Goal: Task Accomplishment & Management: Complete application form

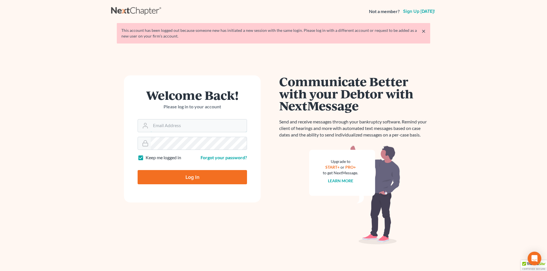
type input "[EMAIL_ADDRESS][DOMAIN_NAME]"
click at [189, 181] on input "Log In" at bounding box center [192, 177] width 109 height 14
type input "Thinking..."
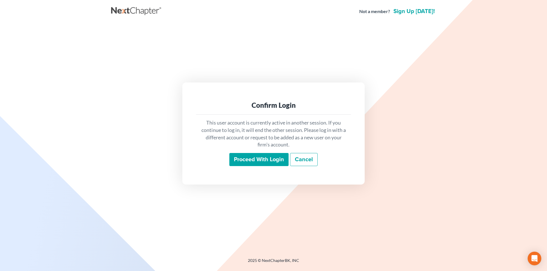
click at [263, 160] on input "Proceed with login" at bounding box center [258, 159] width 59 height 13
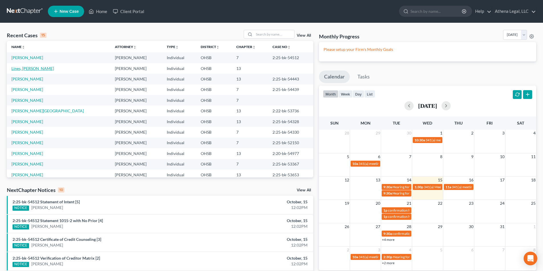
click at [31, 71] on link "Lines, [PERSON_NAME]" at bounding box center [32, 68] width 42 height 5
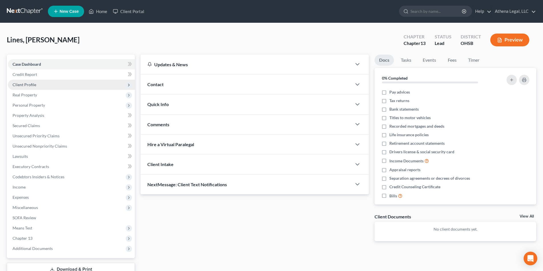
click at [30, 88] on span "Client Profile" at bounding box center [71, 85] width 127 height 10
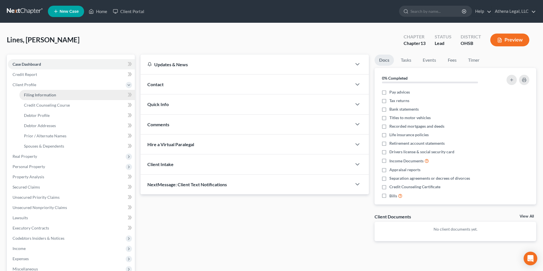
click at [36, 94] on span "Filing Information" at bounding box center [40, 95] width 32 height 5
select select "1"
select select "0"
select select "3"
select select "62"
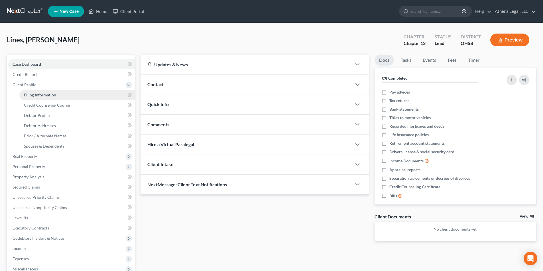
select select "0"
select select "36"
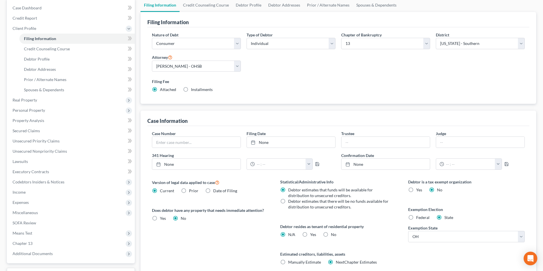
scroll to position [57, 0]
click at [331, 235] on label "No" at bounding box center [333, 235] width 5 height 6
click at [333, 235] on input "No" at bounding box center [335, 234] width 4 height 4
radio input "true"
radio input "false"
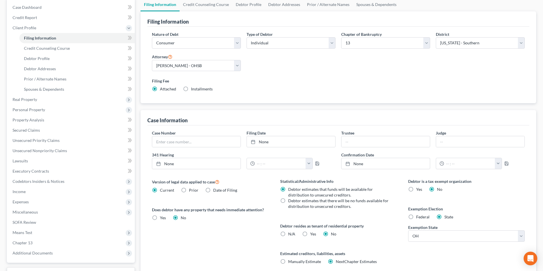
scroll to position [0, 0]
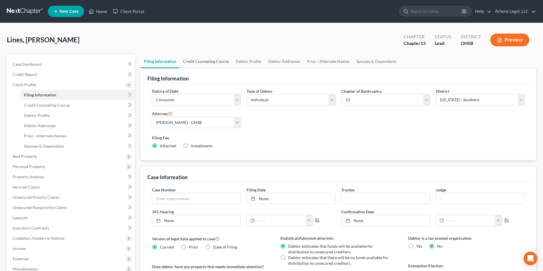
click at [205, 59] on link "Credit Counseling Course" at bounding box center [205, 62] width 53 height 14
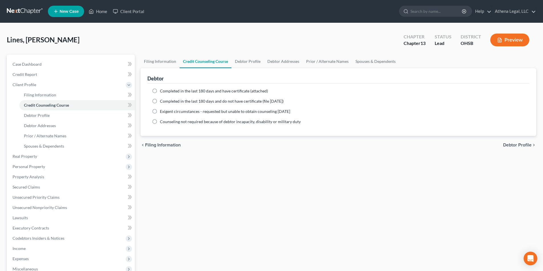
click at [160, 91] on label "Completed in the last 180 days and have certificate (attached)" at bounding box center [214, 91] width 108 height 6
click at [162, 91] on input "Completed in the last 180 days and have certificate (attached)" at bounding box center [164, 90] width 4 height 4
radio input "true"
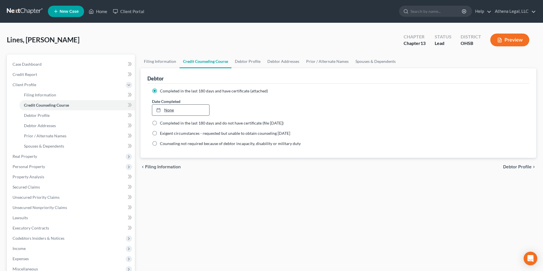
click at [177, 110] on link "None" at bounding box center [180, 110] width 57 height 11
type input "[DATE]"
click at [244, 62] on link "Debtor Profile" at bounding box center [247, 62] width 32 height 14
select select "0"
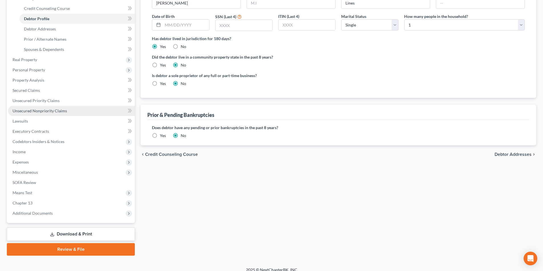
scroll to position [103, 0]
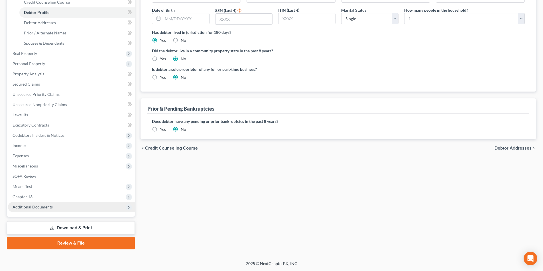
click at [56, 207] on span "Additional Documents" at bounding box center [71, 207] width 127 height 10
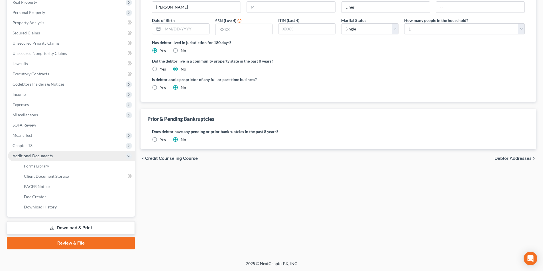
scroll to position [93, 0]
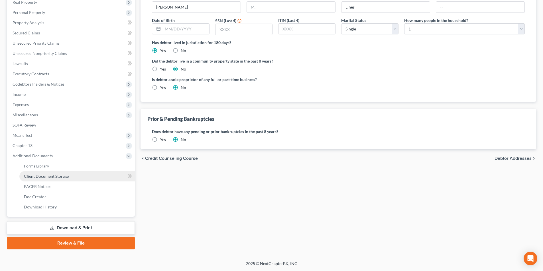
click at [56, 179] on span "Client Document Storage" at bounding box center [46, 176] width 45 height 5
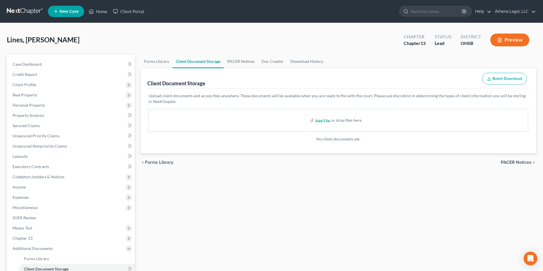
click at [326, 122] on input "file" at bounding box center [322, 120] width 14 height 10
type input "C:\fakepath\Lines, [PERSON_NAME] - CCC.pdf"
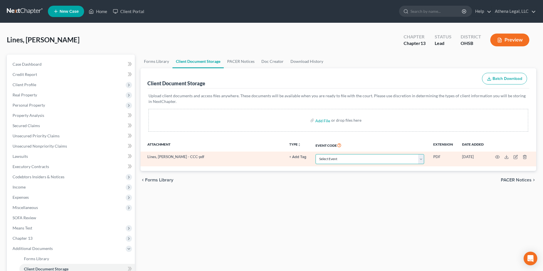
click at [350, 158] on select "Select Event 20 Largest Unsecured Creditors Amended Document Amended List of Cr…" at bounding box center [369, 159] width 109 height 10
select select "7"
click at [315, 154] on select "Select Event 20 Largest Unsecured Creditors Amended Document Amended List of Cr…" at bounding box center [369, 159] width 109 height 10
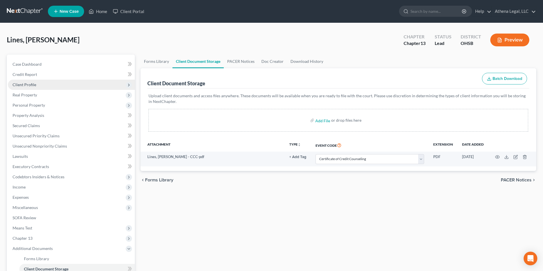
click at [23, 86] on span "Client Profile" at bounding box center [25, 84] width 24 height 5
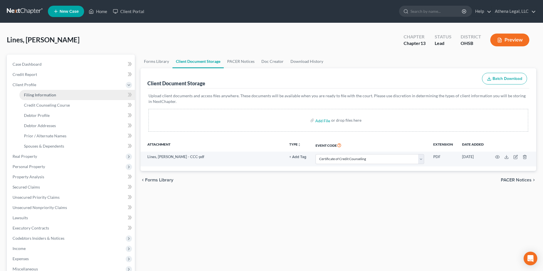
click at [27, 94] on span "Filing Information" at bounding box center [40, 95] width 32 height 5
select select "1"
select select "0"
select select "3"
select select "62"
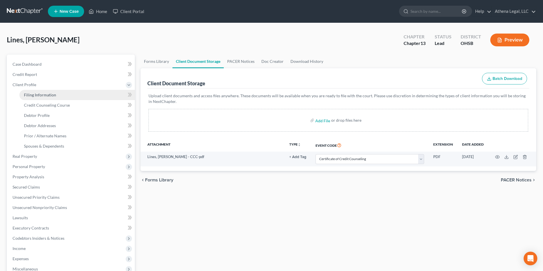
select select "0"
select select "36"
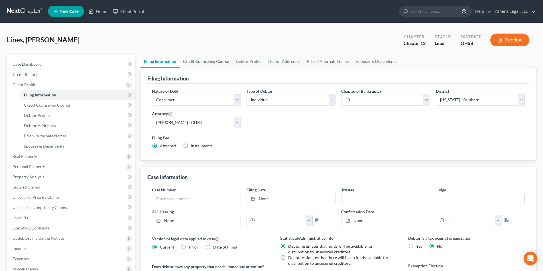
click at [218, 63] on link "Credit Counseling Course" at bounding box center [205, 62] width 53 height 14
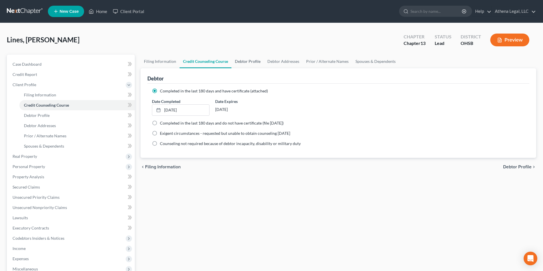
click at [243, 62] on link "Debtor Profile" at bounding box center [247, 62] width 32 height 14
select select "0"
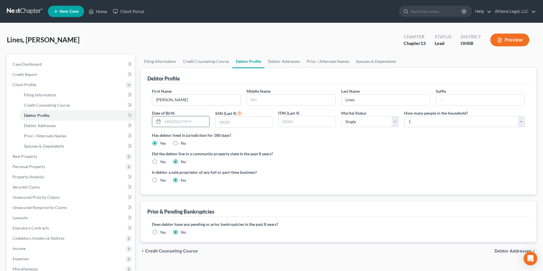
click at [184, 125] on input "text" at bounding box center [186, 121] width 46 height 11
type input "[DATE]"
click at [258, 120] on input "text" at bounding box center [243, 122] width 57 height 11
type input "2344"
click at [424, 118] on select "Select 1 2 3 4 5 6 7 8 9 10 11 12 13 14 15 16 17 18 19 20" at bounding box center [464, 121] width 120 height 11
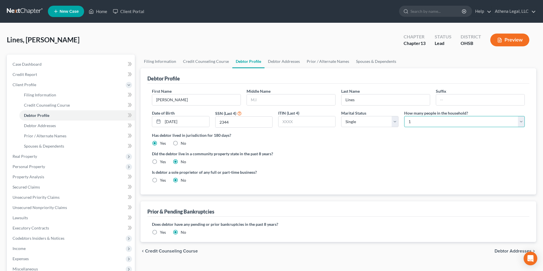
select select "2"
click at [404, 116] on select "Select 1 2 3 4 5 6 7 8 9 10 11 12 13 14 15 16 17 18 19 20" at bounding box center [464, 121] width 120 height 11
click at [370, 129] on div "First Name [PERSON_NAME] Middle Name Last Name Lines Suffix Date of Birth [DEMO…" at bounding box center [338, 110] width 378 height 44
click at [369, 123] on select "Select Single Married Separated Divorced Widowed" at bounding box center [369, 121] width 57 height 11
select select "3"
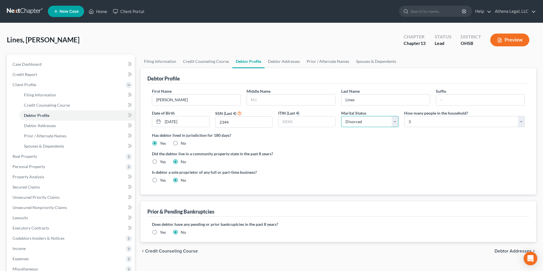
click at [341, 116] on select "Select Single Married Separated Divorced Widowed" at bounding box center [369, 121] width 57 height 11
click at [281, 103] on input "text" at bounding box center [291, 100] width 88 height 11
type input "[PERSON_NAME]"
click at [160, 234] on label "Yes" at bounding box center [163, 233] width 6 height 6
click at [162, 234] on input "Yes" at bounding box center [164, 232] width 4 height 4
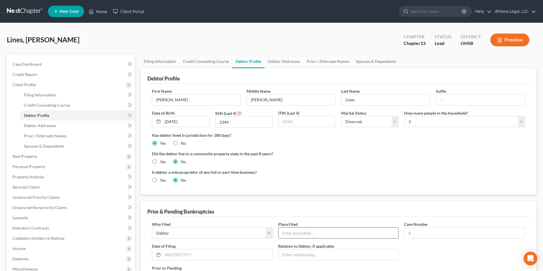
click at [292, 234] on input "text" at bounding box center [338, 233] width 120 height 11
type input "SDOH"
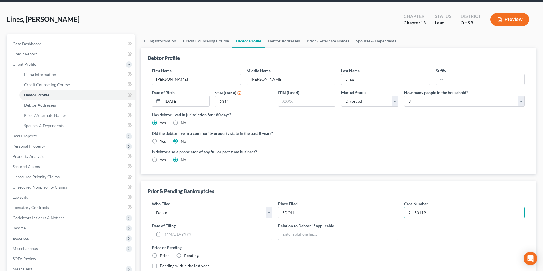
scroll to position [28, 0]
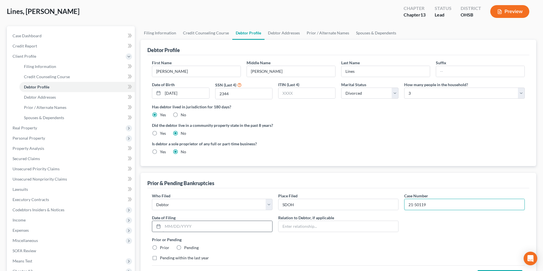
type input "21-50119"
click at [199, 224] on input "text" at bounding box center [217, 226] width 109 height 11
type input "[DATE]"
click at [160, 247] on label "Prior" at bounding box center [164, 248] width 9 height 6
click at [162, 247] on input "Prior" at bounding box center [164, 247] width 4 height 4
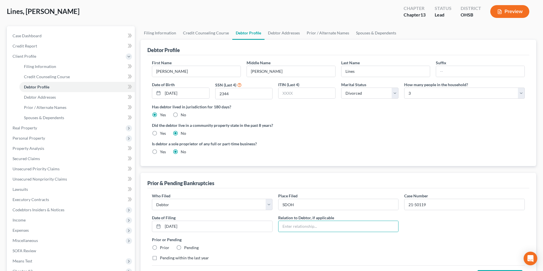
radio input "true"
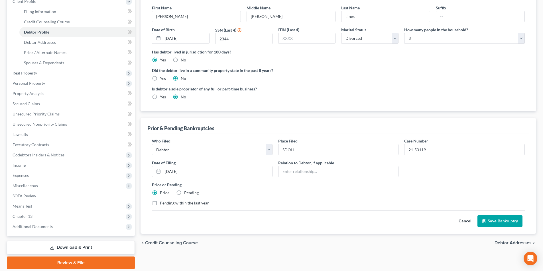
scroll to position [85, 0]
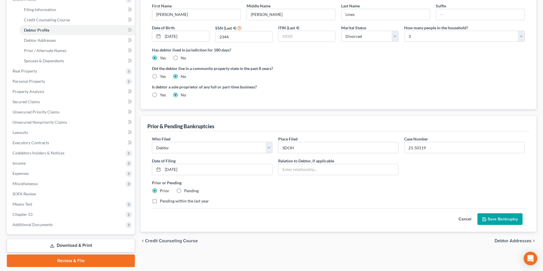
click at [492, 219] on button "Save Bankruptcy" at bounding box center [499, 220] width 45 height 12
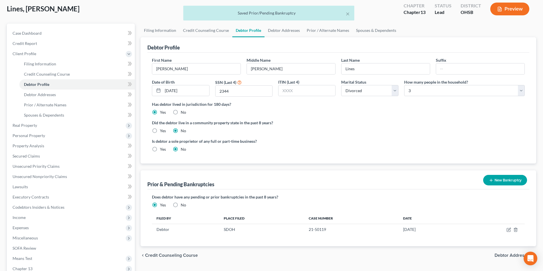
scroll to position [0, 0]
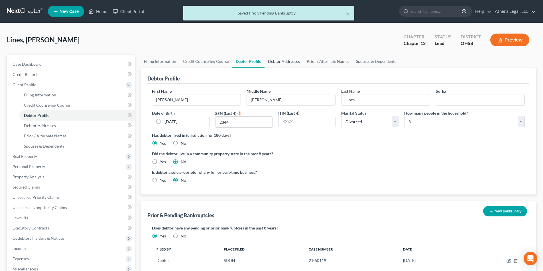
click at [278, 64] on link "Debtor Addresses" at bounding box center [283, 62] width 39 height 14
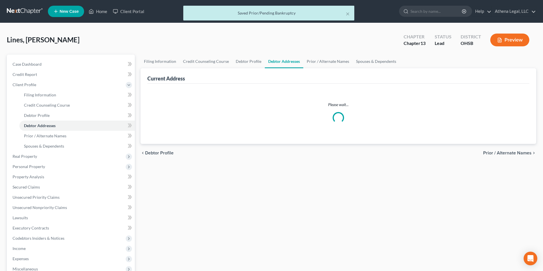
select select "0"
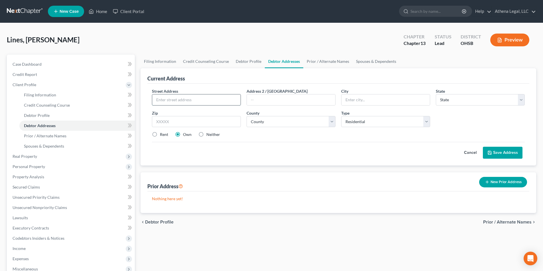
click at [179, 104] on input "text" at bounding box center [196, 100] width 88 height 11
type input "[STREET_ADDRESS]"
type input "a"
type input "[GEOGRAPHIC_DATA]"
select select "36"
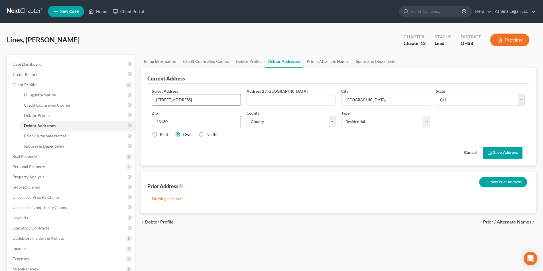
type input "43130"
click at [294, 120] on select "County [GEOGRAPHIC_DATA] [GEOGRAPHIC_DATA] [GEOGRAPHIC_DATA] [GEOGRAPHIC_DATA] …" at bounding box center [290, 121] width 89 height 11
click at [271, 123] on select "County [GEOGRAPHIC_DATA] [GEOGRAPHIC_DATA] [GEOGRAPHIC_DATA] [GEOGRAPHIC_DATA] …" at bounding box center [290, 121] width 89 height 11
select select "22"
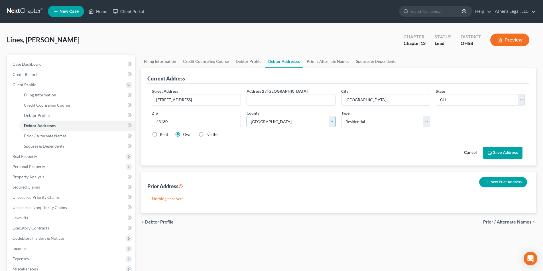
click at [246, 116] on select "County [GEOGRAPHIC_DATA] [GEOGRAPHIC_DATA] [GEOGRAPHIC_DATA] [GEOGRAPHIC_DATA] …" at bounding box center [290, 121] width 89 height 11
click at [160, 135] on label "Rent" at bounding box center [164, 135] width 8 height 6
click at [162, 135] on input "Rent" at bounding box center [164, 134] width 4 height 4
radio input "true"
click at [507, 154] on button "Save Address" at bounding box center [502, 153] width 40 height 12
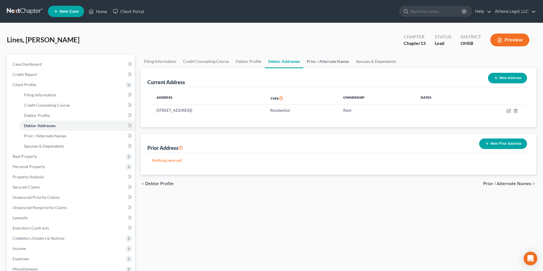
click at [319, 60] on link "Prior / Alternate Names" at bounding box center [327, 62] width 49 height 14
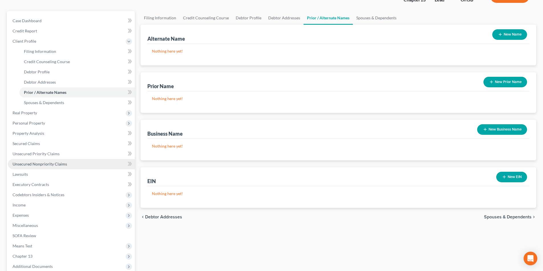
scroll to position [57, 0]
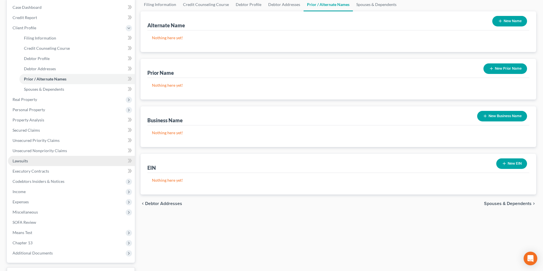
click at [27, 163] on span "Lawsuits" at bounding box center [20, 161] width 15 height 5
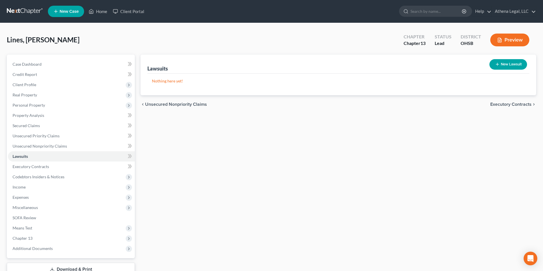
click at [513, 70] on div "New Lawsuit" at bounding box center [508, 64] width 42 height 15
click at [512, 65] on button "New Lawsuit" at bounding box center [508, 64] width 38 height 11
select select "0"
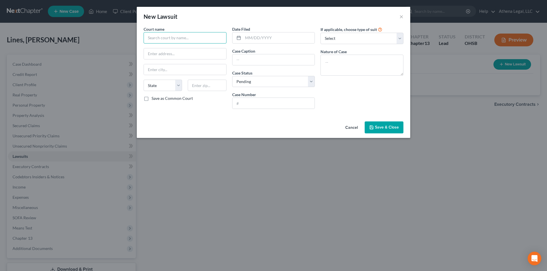
click at [174, 39] on input "text" at bounding box center [185, 37] width 83 height 11
type input "Suit"
click at [376, 125] on span "Save & Close" at bounding box center [387, 127] width 24 height 5
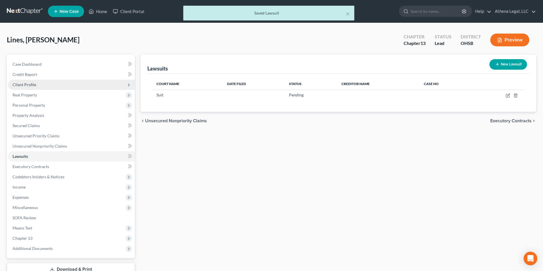
click at [32, 86] on span "Client Profile" at bounding box center [25, 84] width 24 height 5
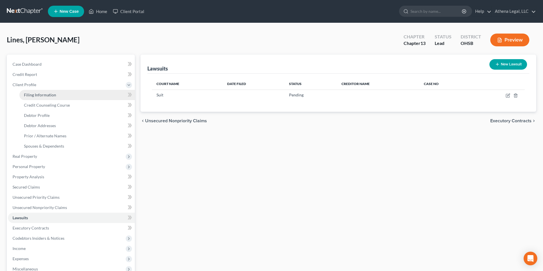
click at [42, 95] on span "Filing Information" at bounding box center [40, 95] width 32 height 5
select select "1"
select select "0"
select select "3"
select select "62"
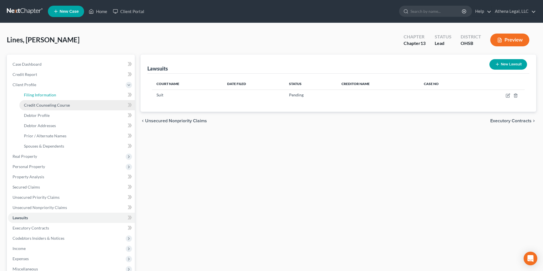
select select "0"
select select "36"
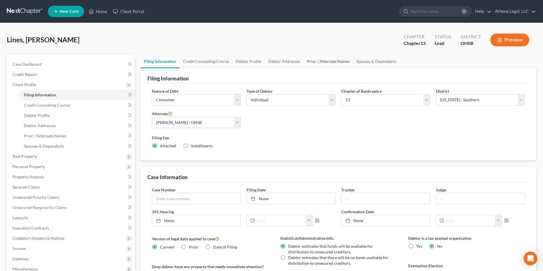
click at [333, 64] on link "Prior / Alternate Names" at bounding box center [327, 62] width 49 height 14
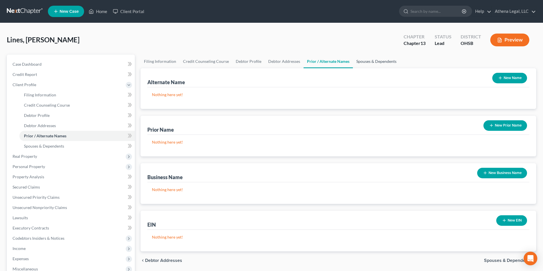
click at [364, 62] on link "Spouses & Dependents" at bounding box center [376, 62] width 47 height 14
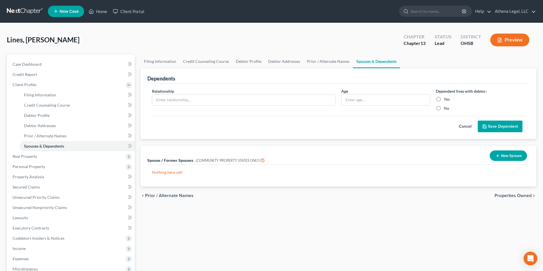
click at [443, 99] on label "Yes" at bounding box center [446, 100] width 6 height 6
click at [446, 99] on input "Yes" at bounding box center [448, 99] width 4 height 4
radio input "true"
click at [254, 103] on input "text" at bounding box center [243, 100] width 183 height 11
type input "Dependent"
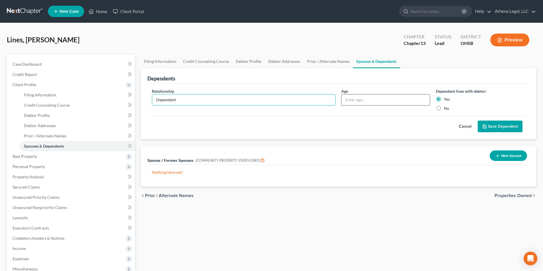
click at [380, 101] on input "text" at bounding box center [385, 100] width 88 height 11
type input "13 years"
click at [499, 130] on button "Save Dependent" at bounding box center [499, 127] width 45 height 12
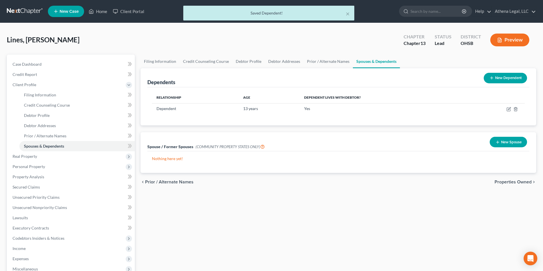
click at [503, 78] on button "New Dependent" at bounding box center [504, 78] width 43 height 11
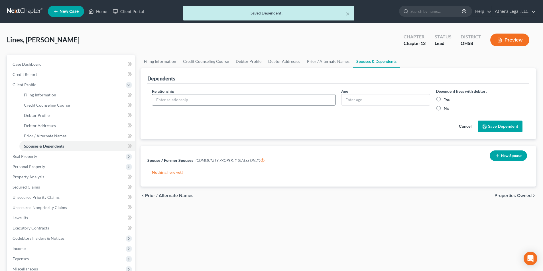
click at [176, 97] on input "text" at bounding box center [243, 100] width 183 height 11
type input "Dependent"
click at [364, 98] on input "text" at bounding box center [385, 100] width 88 height 11
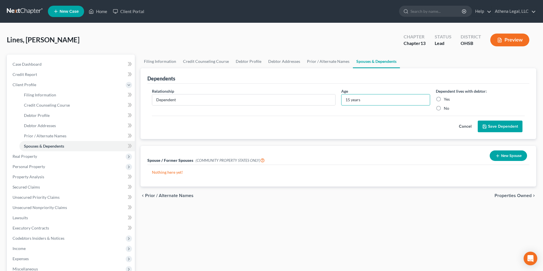
type input "15 years"
click at [443, 99] on label "Yes" at bounding box center [446, 100] width 6 height 6
click at [446, 99] on input "Yes" at bounding box center [448, 99] width 4 height 4
radio input "true"
click at [492, 124] on button "Save Dependent" at bounding box center [499, 127] width 45 height 12
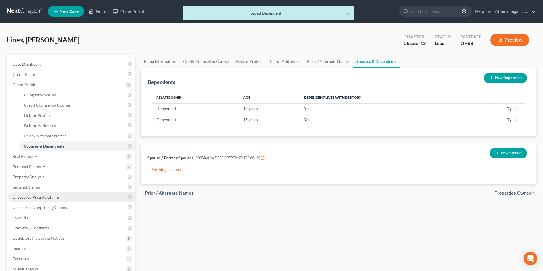
click at [48, 196] on span "Unsecured Priority Claims" at bounding box center [36, 197] width 47 height 5
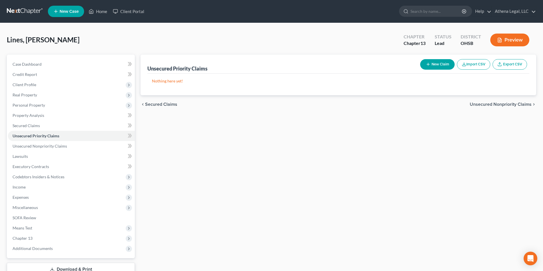
click at [432, 61] on button "New Claim" at bounding box center [437, 64] width 34 height 11
select select "0"
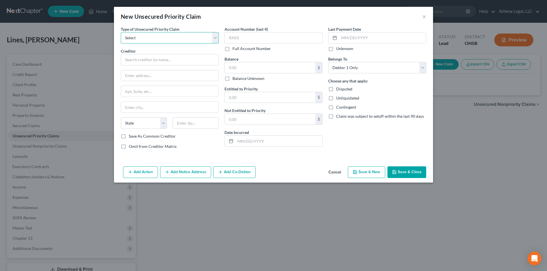
click at [180, 35] on select "Select Taxes & Other Government Units Domestic Support Obligations Extensions o…" at bounding box center [170, 37] width 98 height 11
select select "1"
click at [121, 32] on select "Select Taxes & Other Government Units Domestic Support Obligations Extensions o…" at bounding box center [170, 37] width 98 height 11
click at [177, 60] on input "text" at bounding box center [170, 59] width 98 height 11
type input "DSO"
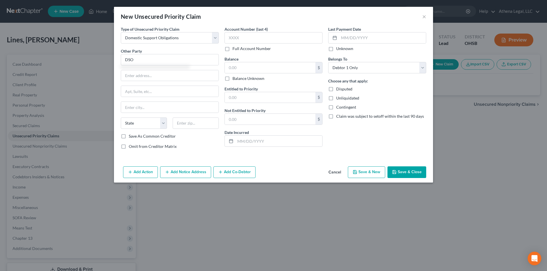
click at [408, 169] on button "Save & Close" at bounding box center [406, 173] width 39 height 12
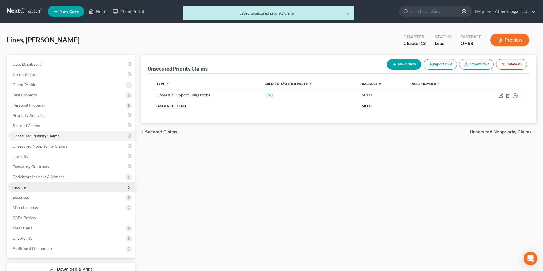
click at [20, 185] on span "Income" at bounding box center [19, 187] width 13 height 5
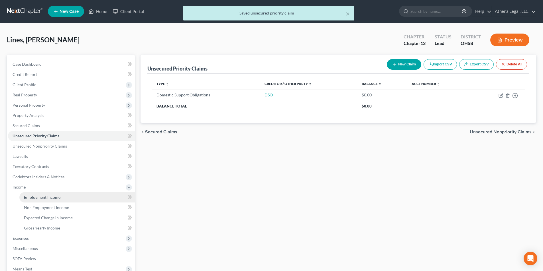
click at [39, 195] on span "Employment Income" at bounding box center [42, 197] width 36 height 5
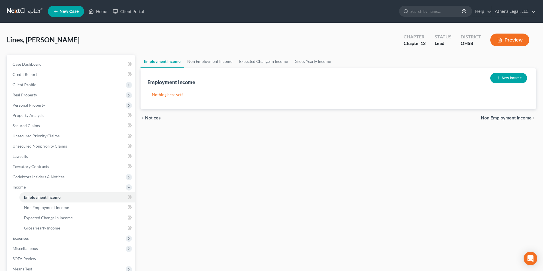
click at [507, 77] on button "New Income" at bounding box center [508, 78] width 37 height 11
select select "0"
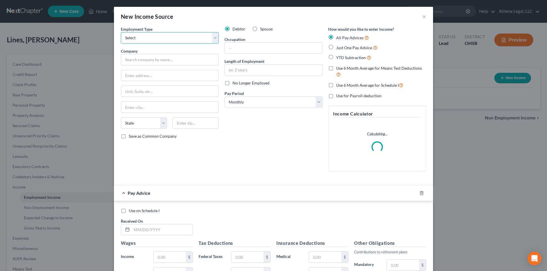
click at [196, 38] on select "Select Full or [DEMOGRAPHIC_DATA] Employment Self Employment" at bounding box center [170, 37] width 98 height 11
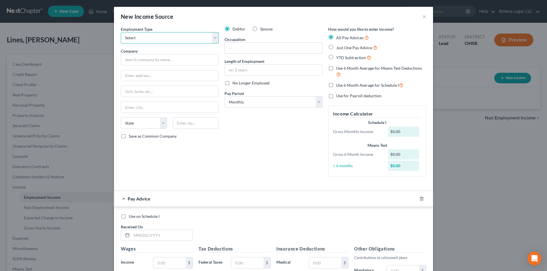
select select "0"
click at [121, 32] on select "Select Full or [DEMOGRAPHIC_DATA] Employment Self Employment" at bounding box center [170, 37] width 98 height 11
click at [162, 60] on input "text" at bounding box center [170, 59] width 98 height 11
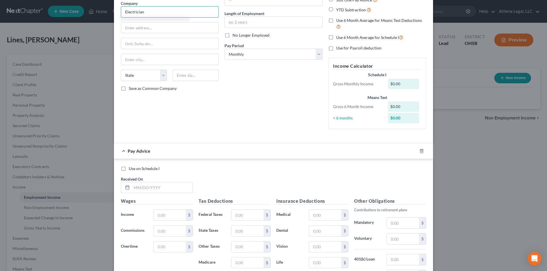
scroll to position [85, 0]
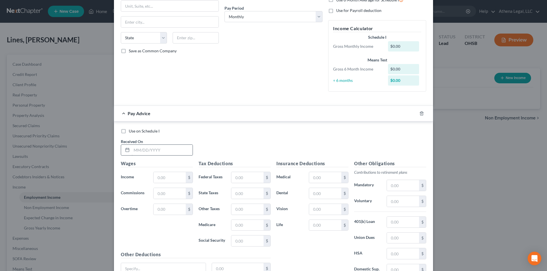
type input "Electrician"
click at [170, 151] on input "text" at bounding box center [162, 150] width 61 height 11
type input "[DATE]"
type input "1.00"
click at [206, 89] on div "Employment Type * Select Full or [DEMOGRAPHIC_DATA] Employment Self Employment …" at bounding box center [170, 18] width 104 height 155
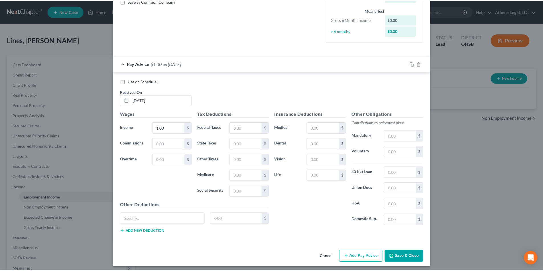
scroll to position [138, 0]
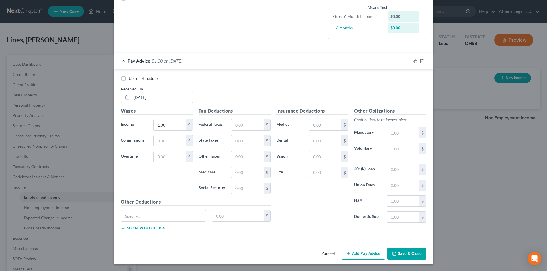
click at [394, 254] on icon "button" at bounding box center [393, 253] width 3 height 3
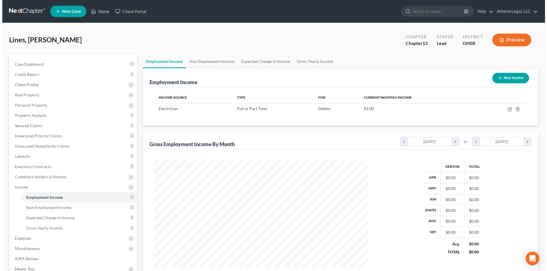
scroll to position [284677, 284560]
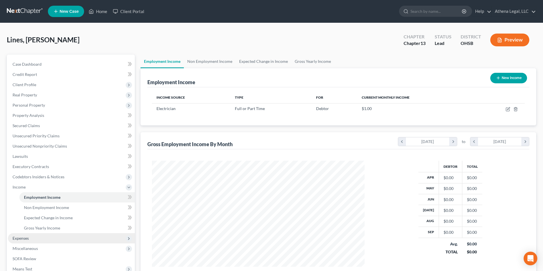
click at [36, 240] on span "Expenses" at bounding box center [71, 239] width 127 height 10
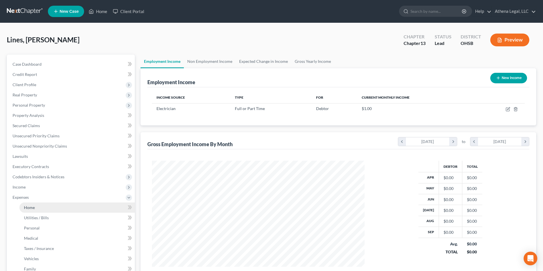
click at [29, 203] on link "Home" at bounding box center [76, 208] width 115 height 10
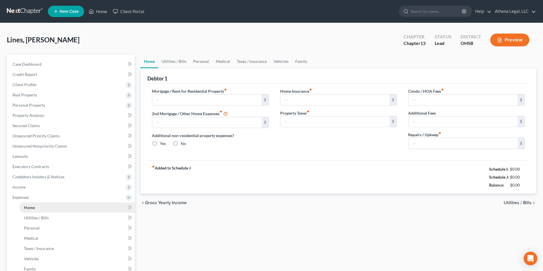
type input "0.00"
radio input "true"
type input "0.00"
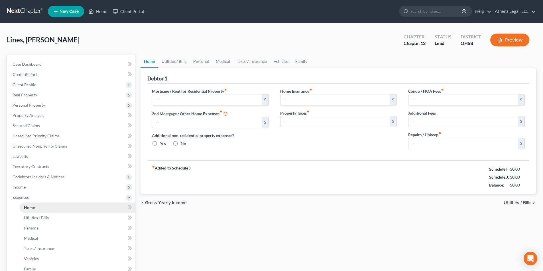
type input "0.00"
click at [169, 104] on input "text" at bounding box center [206, 100] width 109 height 11
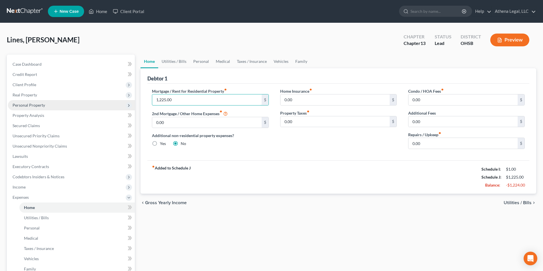
type input "1,225.00"
click at [28, 103] on span "Personal Property" at bounding box center [29, 105] width 32 height 5
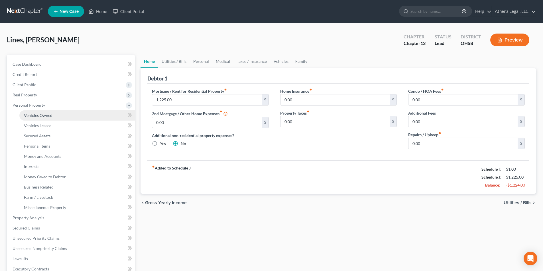
click at [38, 113] on span "Vehicles Owned" at bounding box center [38, 115] width 28 height 5
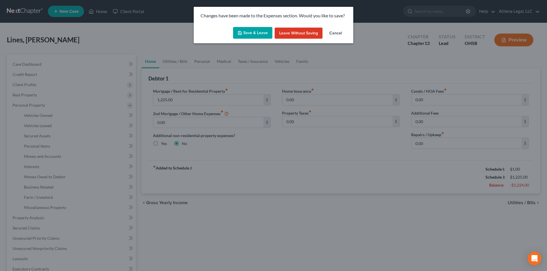
click at [249, 34] on button "Save & Leave" at bounding box center [252, 33] width 39 height 12
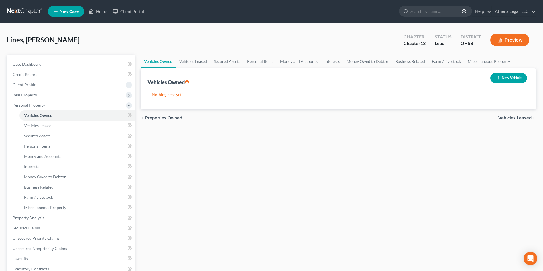
click at [503, 75] on button "New Vehicle" at bounding box center [508, 78] width 37 height 11
select select "0"
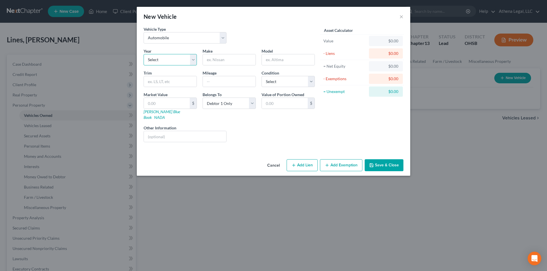
click at [182, 59] on select "Select 2026 2025 2024 2023 2022 2021 2020 2019 2018 2017 2016 2015 2014 2013 20…" at bounding box center [170, 59] width 53 height 11
select select "8"
click at [144, 54] on select "Select 2026 2025 2024 2023 2022 2021 2020 2019 2018 2017 2016 2015 2014 2013 20…" at bounding box center [170, 59] width 53 height 11
click at [222, 60] on input "text" at bounding box center [229, 59] width 53 height 11
type input "Toyota"
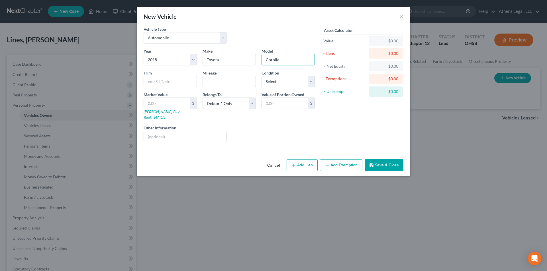
type input "Corolla"
click at [329, 163] on icon "button" at bounding box center [327, 165] width 5 height 5
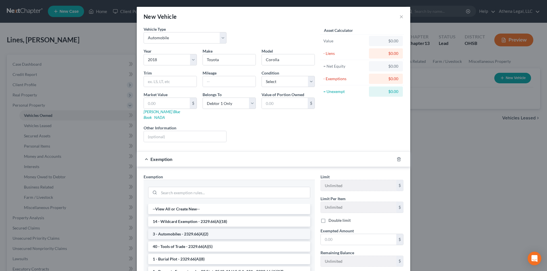
click at [204, 229] on li "3 - Automobiles - 2329.66(A)(2)" at bounding box center [229, 234] width 162 height 10
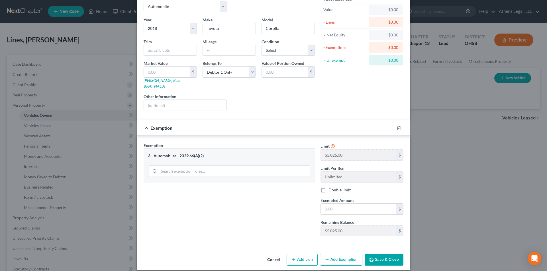
scroll to position [32, 0]
drag, startPoint x: 334, startPoint y: 208, endPoint x: 333, endPoint y: 202, distance: 5.4
click at [334, 208] on input "text" at bounding box center [358, 209] width 75 height 11
type input "9"
type input "5,025"
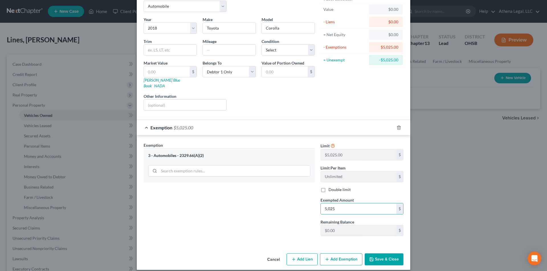
click at [282, 207] on div "Exemption Set must be selected for CA. Exemption * 3 - Automobiles - 2329.66(A)…" at bounding box center [229, 191] width 177 height 99
click at [378, 255] on button "Save & Close" at bounding box center [384, 260] width 39 height 12
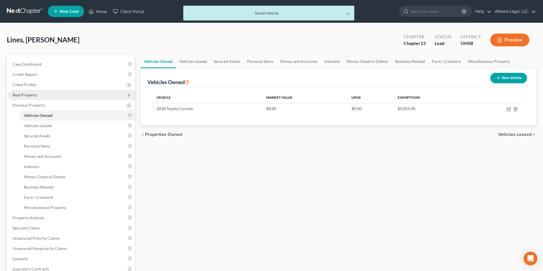
click at [25, 93] on span "Real Property" at bounding box center [25, 95] width 24 height 5
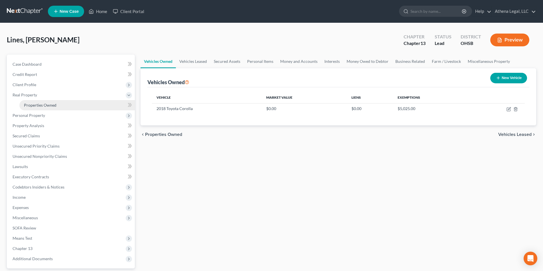
click at [40, 103] on span "Properties Owned" at bounding box center [40, 105] width 32 height 5
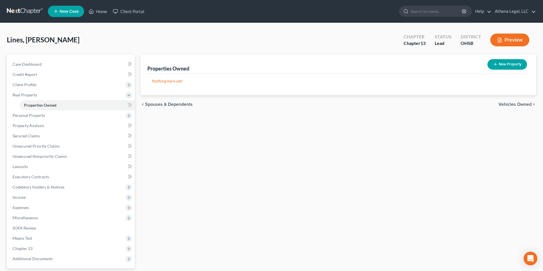
click at [515, 69] on button "New Property" at bounding box center [507, 64] width 40 height 11
select select "36"
select select "22"
select select "0"
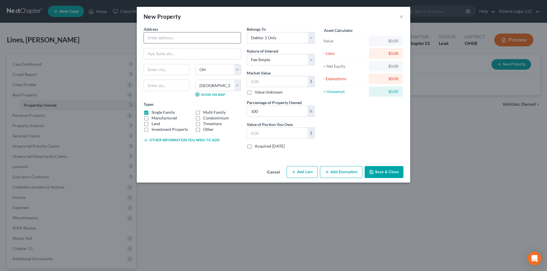
click at [193, 42] on input "text" at bounding box center [192, 37] width 97 height 11
type input "[STREET_ADDRESS]"
type input "[GEOGRAPHIC_DATA]"
select select "36"
click at [284, 42] on select "Select Debtor 1 Only Debtor 2 Only Debtor 1 And Debtor 2 Only At Least One Of T…" at bounding box center [281, 37] width 68 height 11
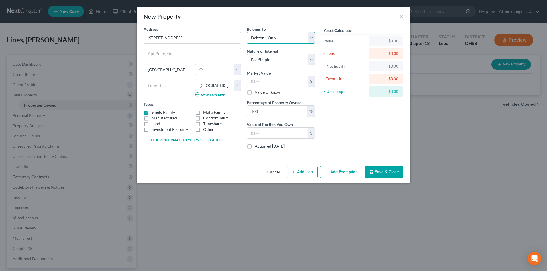
select select "3"
click at [247, 32] on select "Select Debtor 1 Only Debtor 2 Only Debtor 1 And Debtor 2 Only At Least One Of T…" at bounding box center [281, 37] width 68 height 11
click at [342, 175] on button "Add Exemption" at bounding box center [341, 172] width 42 height 12
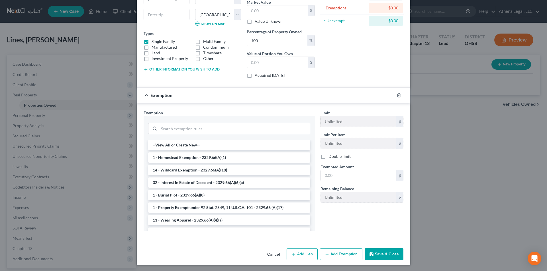
scroll to position [71, 0]
click at [378, 256] on button "Save & Close" at bounding box center [384, 254] width 39 height 12
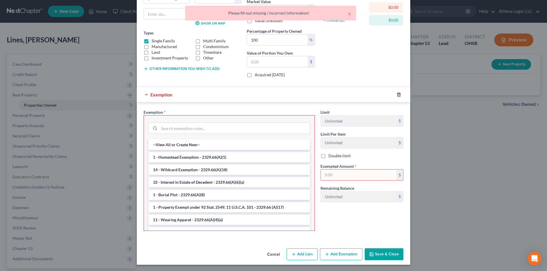
click at [397, 94] on polyline "button" at bounding box center [398, 94] width 3 height 0
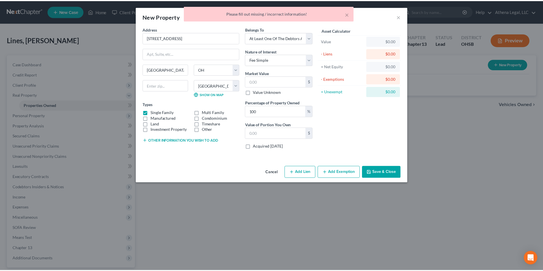
scroll to position [0, 0]
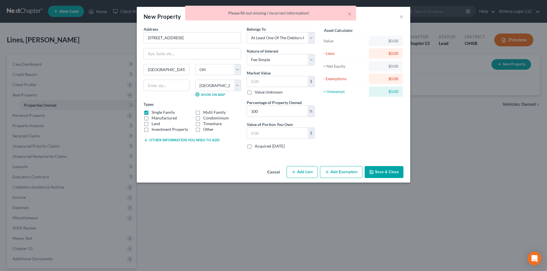
click at [380, 173] on button "Save & Close" at bounding box center [384, 172] width 39 height 12
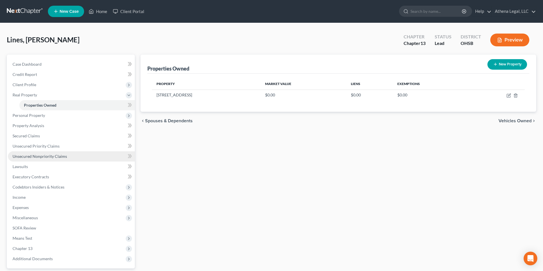
click at [60, 158] on span "Unsecured Nonpriority Claims" at bounding box center [40, 156] width 54 height 5
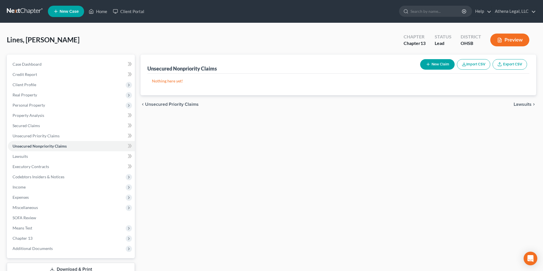
click at [437, 64] on button "New Claim" at bounding box center [437, 64] width 34 height 11
select select "0"
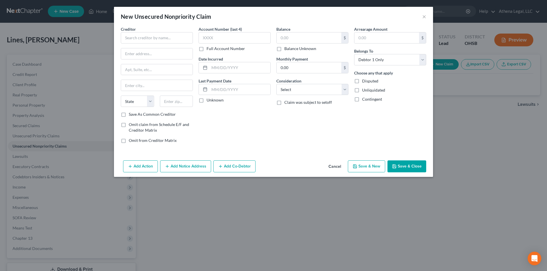
click at [340, 165] on button "Cancel" at bounding box center [335, 166] width 22 height 11
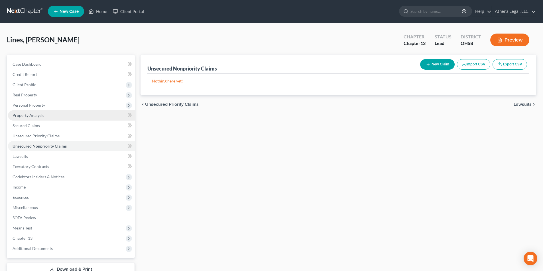
click at [41, 114] on span "Property Analysis" at bounding box center [29, 115] width 32 height 5
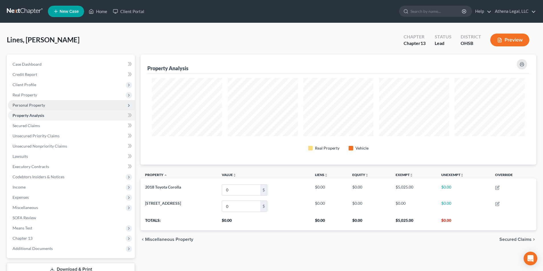
scroll to position [110, 395]
click at [41, 107] on span "Personal Property" at bounding box center [29, 105] width 32 height 5
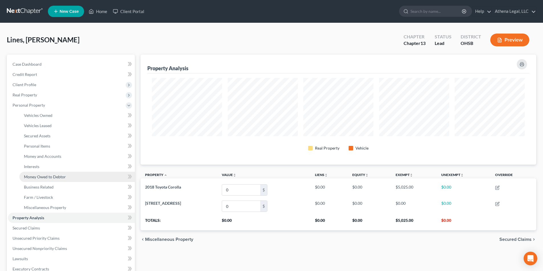
click at [60, 176] on span "Money Owed to Debtor" at bounding box center [45, 177] width 42 height 5
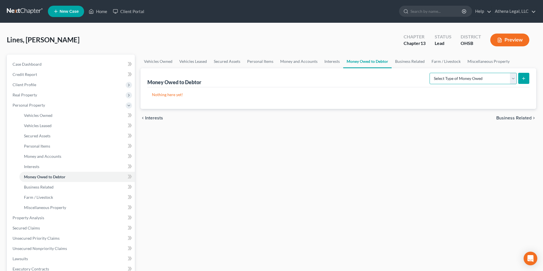
click at [480, 78] on select "Select Type of Money Owed Accounts Receivable Alimony Child Support Claims Agai…" at bounding box center [472, 78] width 87 height 11
select select "property_settlements"
click at [430, 73] on select "Select Type of Money Owed Accounts Receivable Alimony Child Support Claims Agai…" at bounding box center [472, 78] width 87 height 11
click at [524, 76] on icon "submit" at bounding box center [523, 78] width 5 height 5
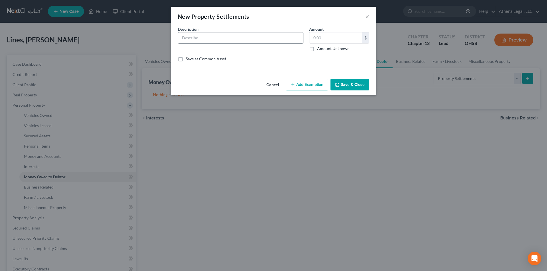
click at [214, 34] on input "text" at bounding box center [240, 37] width 125 height 11
type input "S"
type input "Separation Agreement"
type input "3,000"
click at [341, 81] on button "Save & Close" at bounding box center [349, 85] width 39 height 12
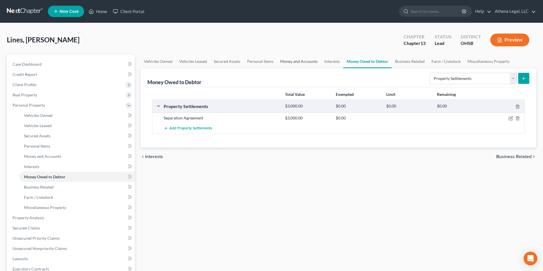
click at [303, 60] on link "Money and Accounts" at bounding box center [299, 62] width 44 height 14
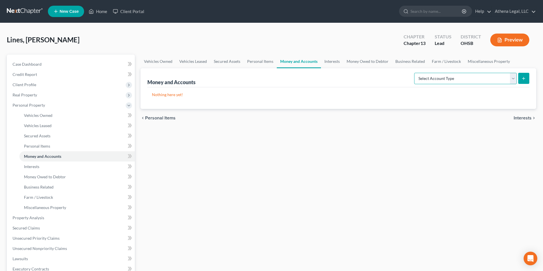
click at [435, 77] on select "Select Account Type Brokerage Cash on Hand Certificates of Deposit Checking Acc…" at bounding box center [465, 78] width 103 height 11
select select "checking"
click at [415, 73] on select "Select Account Type Brokerage Cash on Hand Certificates of Deposit Checking Acc…" at bounding box center [465, 78] width 103 height 11
click at [521, 81] on button "submit" at bounding box center [523, 78] width 11 height 11
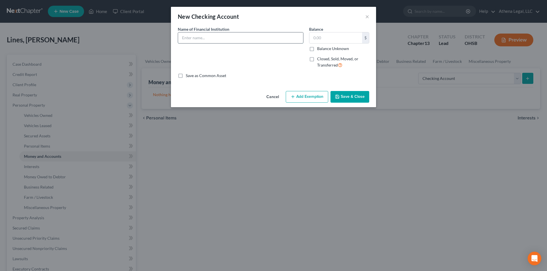
click at [199, 39] on input "text" at bounding box center [240, 37] width 125 height 11
type input "Checking"
click at [348, 99] on button "Save & Close" at bounding box center [349, 97] width 39 height 12
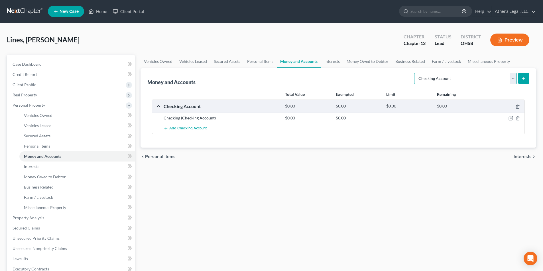
click at [471, 79] on select "Select Account Type Brokerage Cash on Hand Certificates of Deposit Checking Acc…" at bounding box center [465, 78] width 103 height 11
select select "savings"
click at [415, 73] on select "Select Account Type Brokerage Cash on Hand Certificates of Deposit Checking Acc…" at bounding box center [465, 78] width 103 height 11
click at [524, 80] on icon "submit" at bounding box center [523, 78] width 5 height 5
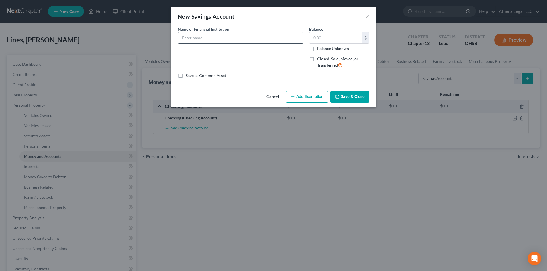
click at [229, 41] on input "text" at bounding box center [240, 37] width 125 height 11
click at [199, 37] on input "text" at bounding box center [240, 37] width 125 height 11
type input "Savings"
click at [343, 96] on button "Save & Close" at bounding box center [349, 97] width 39 height 12
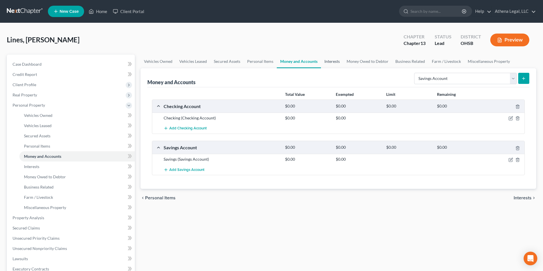
click at [333, 64] on link "Interests" at bounding box center [332, 62] width 22 height 14
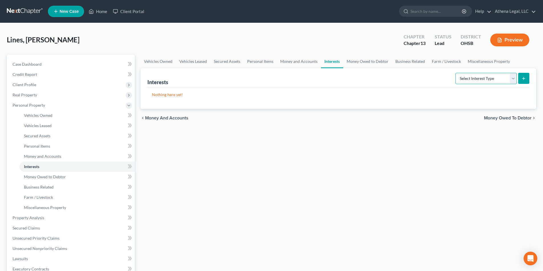
click at [476, 77] on select "Select Interest Type 401K Annuity Bond Education IRA Government Bond Government…" at bounding box center [485, 78] width 61 height 11
select select "401k"
click at [456, 73] on select "Select Interest Type 401K Annuity Bond Education IRA Government Bond Government…" at bounding box center [485, 78] width 61 height 11
click at [526, 79] on button "submit" at bounding box center [523, 78] width 11 height 11
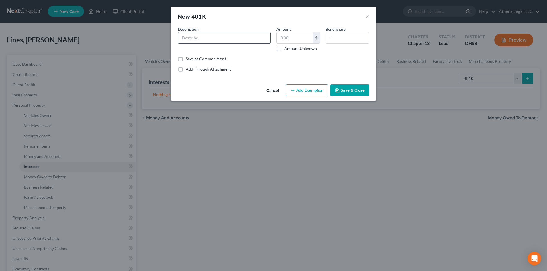
click at [210, 41] on input "text" at bounding box center [224, 37] width 92 height 11
type input "401k"
click at [347, 89] on button "Save & Close" at bounding box center [349, 91] width 39 height 12
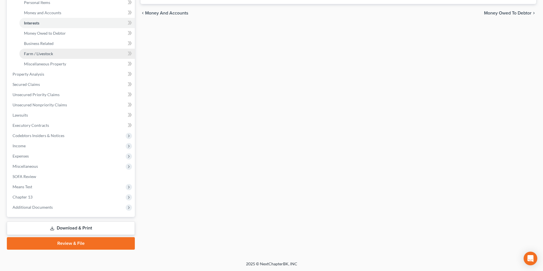
scroll to position [144, 0]
click at [81, 210] on span "Additional Documents" at bounding box center [71, 207] width 127 height 10
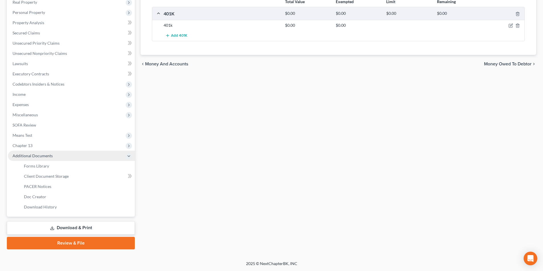
scroll to position [93, 0]
click at [37, 163] on link "Forms Library" at bounding box center [76, 166] width 115 height 10
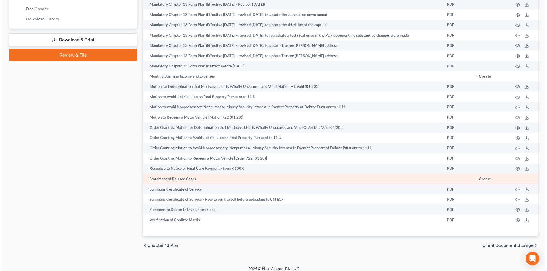
scroll to position [285, 0]
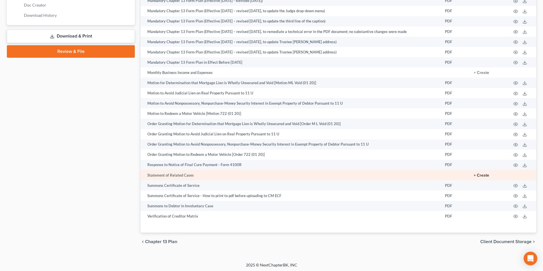
click at [480, 175] on button "+ Create" at bounding box center [480, 176] width 15 height 4
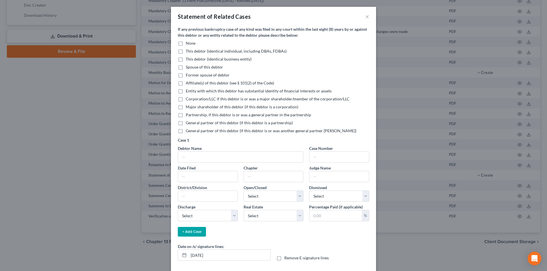
click at [186, 52] on label "This debtor (identical individual, including DBAs, FDBAs)" at bounding box center [236, 51] width 101 height 6
click at [188, 52] on input "This debtor (identical individual, including DBAs, FDBAs)" at bounding box center [190, 50] width 4 height 4
checkbox input "true"
click at [208, 158] on input "text" at bounding box center [240, 157] width 125 height 11
type input "[PERSON_NAME] [PERSON_NAME]"
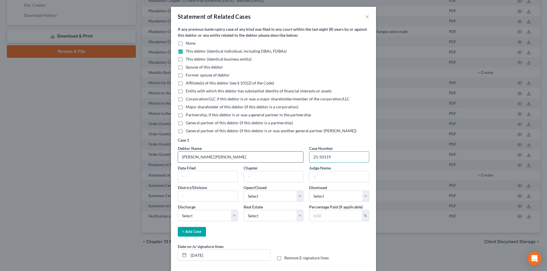
type input "21-50119"
click at [210, 177] on input "text" at bounding box center [208, 176] width 60 height 11
click at [225, 175] on input "text" at bounding box center [208, 176] width 60 height 11
type input "[DATE]"
type input "13"
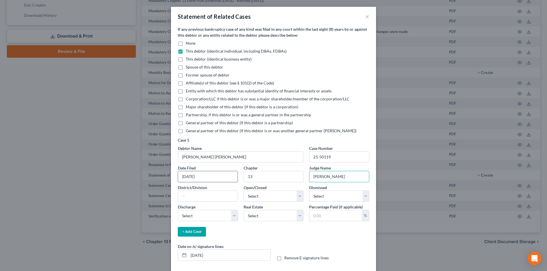
type input "[PERSON_NAME]"
type input "SDOH"
select select "1"
select select "0"
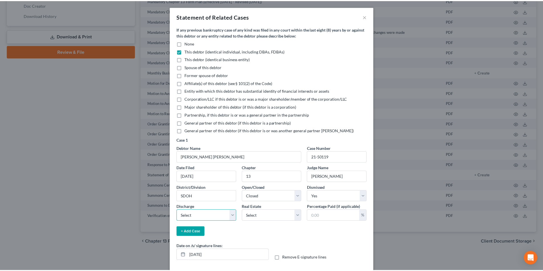
scroll to position [26, 0]
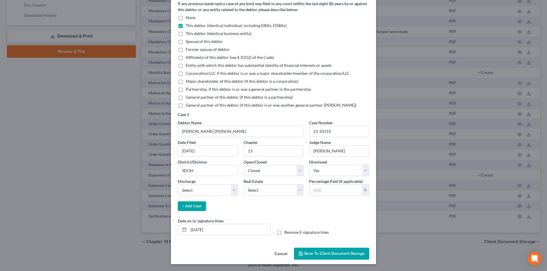
click at [329, 254] on span "Save to Client Document Storage" at bounding box center [334, 253] width 60 height 5
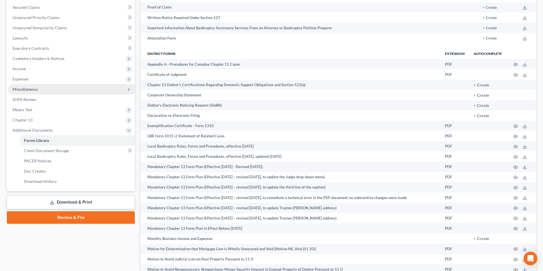
scroll to position [114, 0]
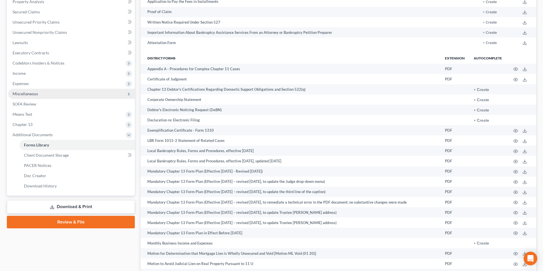
click at [43, 91] on span "Miscellaneous" at bounding box center [71, 94] width 127 height 10
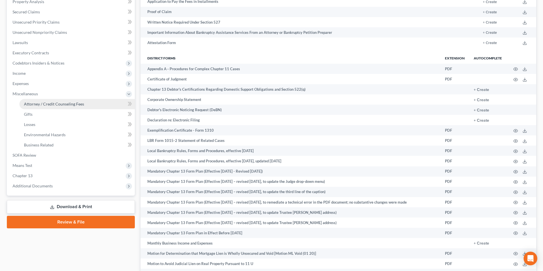
click at [45, 103] on span "Attorney / Credit Counseling Fees" at bounding box center [54, 104] width 60 height 5
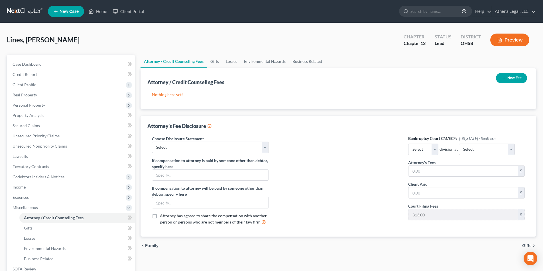
click at [516, 74] on button "New Fee" at bounding box center [511, 78] width 31 height 11
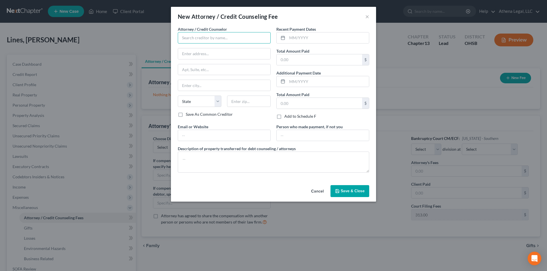
click at [246, 39] on input "text" at bounding box center [224, 37] width 93 height 11
click at [245, 38] on input "Athena" at bounding box center [224, 37] width 93 height 11
type input "[PERSON_NAME]"
type input "[STREET_ADDRESS]"
type input "Columbus"
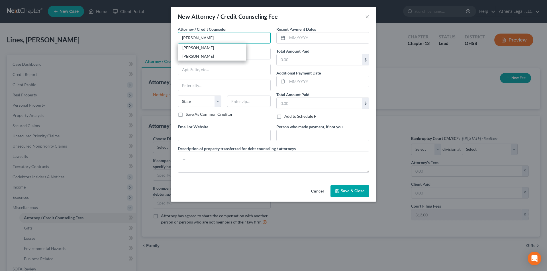
select select "36"
type input "43206"
type input "[PERSON_NAME]"
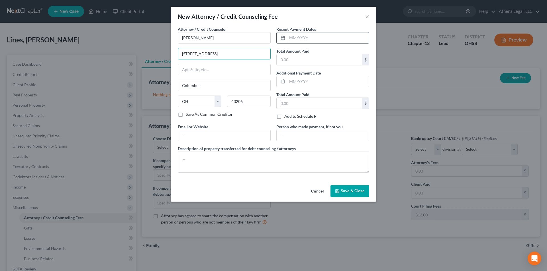
click at [331, 36] on input "text" at bounding box center [328, 37] width 82 height 11
type input "09/2025"
type input "500"
click at [232, 134] on input "text" at bounding box center [224, 135] width 92 height 11
type input "[DOMAIN_NAME]"
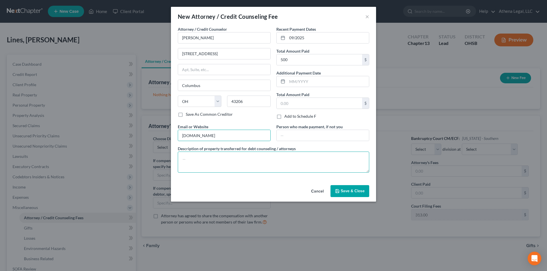
click at [218, 172] on textarea at bounding box center [273, 162] width 191 height 21
type textarea "Legal Fees"
click at [338, 193] on icon "button" at bounding box center [337, 191] width 5 height 5
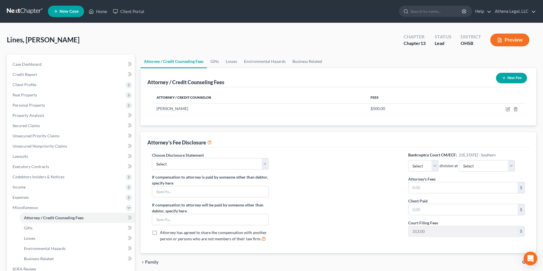
click at [519, 79] on button "New Fee" at bounding box center [511, 78] width 31 height 11
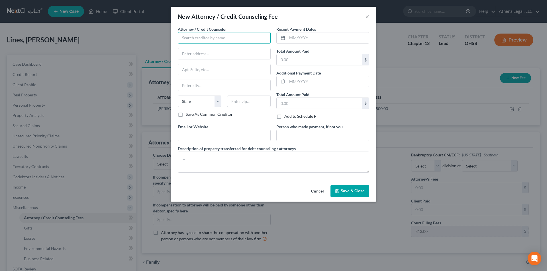
click at [196, 37] on input "text" at bounding box center [224, 37] width 93 height 11
click at [218, 47] on div "[PERSON_NAME]" at bounding box center [211, 48] width 59 height 6
type input "[PERSON_NAME]"
type input "[STREET_ADDRESS]"
type input "Columbus"
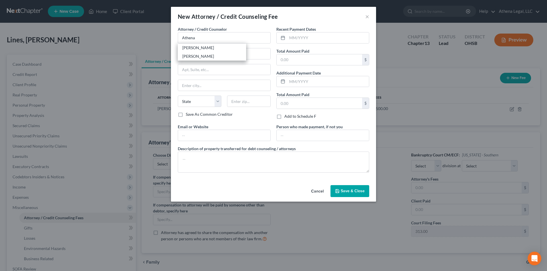
select select "36"
type input "43206"
click at [325, 39] on input "text" at bounding box center [328, 37] width 82 height 11
type input "09/2025"
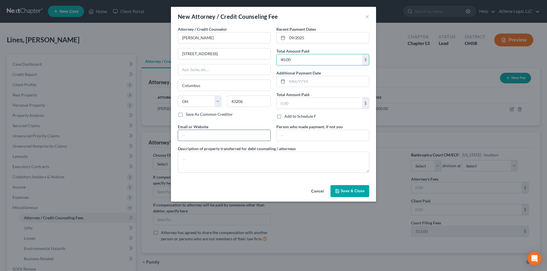
type input "40.00"
click at [209, 137] on input "text" at bounding box center [224, 135] width 92 height 11
type input "[DOMAIN_NAME]"
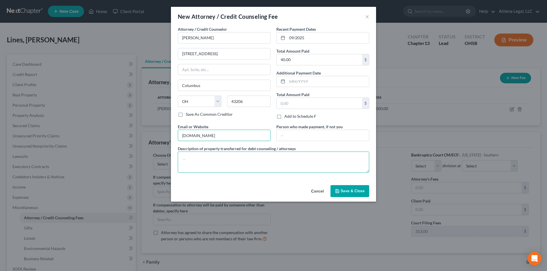
click at [210, 153] on textarea at bounding box center [273, 162] width 191 height 21
type textarea "Credit Report"
click at [351, 189] on span "Save & Close" at bounding box center [353, 191] width 24 height 5
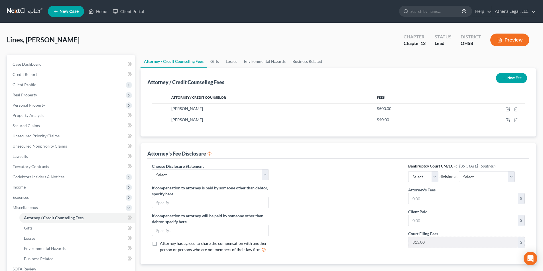
click at [511, 78] on button "New Fee" at bounding box center [511, 78] width 31 height 11
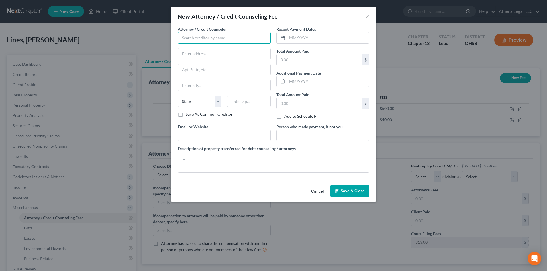
click at [190, 35] on input "text" at bounding box center [224, 37] width 93 height 11
click at [202, 48] on div "[PERSON_NAME]" at bounding box center [211, 48] width 59 height 6
type input "[PERSON_NAME]"
type input "[STREET_ADDRESS]"
type input "Columbus"
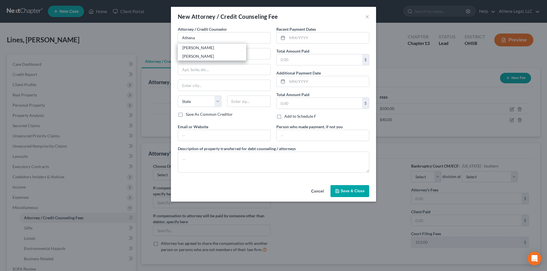
select select "36"
type input "43206"
click at [312, 35] on input "text" at bounding box center [328, 37] width 82 height 11
type input "09/2025"
type input "313"
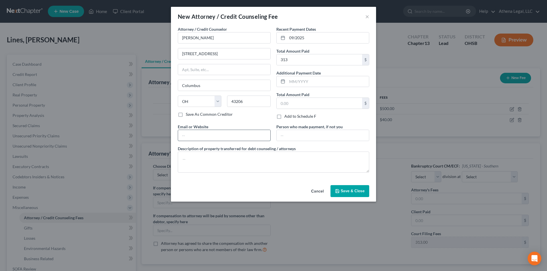
click at [253, 133] on input "text" at bounding box center [224, 135] width 92 height 11
type input "[DOMAIN_NAME]"
click at [217, 156] on textarea at bounding box center [273, 162] width 191 height 21
type textarea "Filing Fee"
click at [362, 190] on span "Save & Close" at bounding box center [353, 191] width 24 height 5
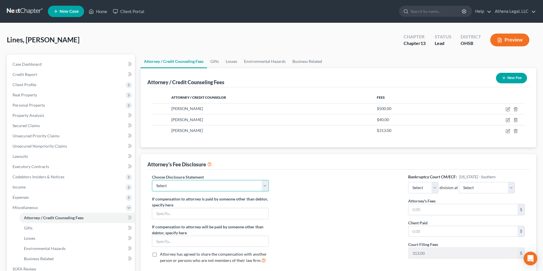
drag, startPoint x: 247, startPoint y: 189, endPoint x: 241, endPoint y: 189, distance: 5.4
click at [247, 189] on select "Select Hourly Fee Disclosure" at bounding box center [210, 185] width 116 height 11
select select "1"
click at [152, 180] on select "Select Hourly Fee Disclosure" at bounding box center [210, 185] width 116 height 11
click at [425, 189] on select "Select Eastern Western" at bounding box center [423, 187] width 30 height 11
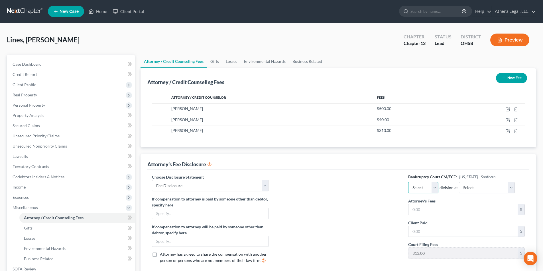
select select "0"
click at [408, 182] on select "Select Eastern Western" at bounding box center [423, 187] width 30 height 11
click at [472, 192] on select "Select Cincinnati [GEOGRAPHIC_DATA] [GEOGRAPHIC_DATA]" at bounding box center [487, 187] width 56 height 11
select select "1"
click at [459, 182] on select "Select Cincinnati [GEOGRAPHIC_DATA] [GEOGRAPHIC_DATA]" at bounding box center [487, 187] width 56 height 11
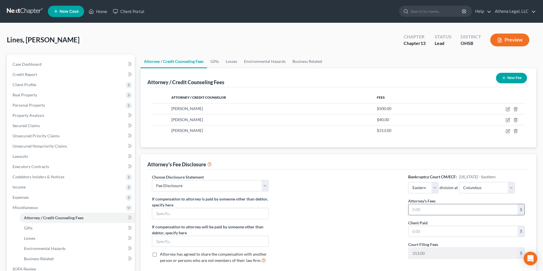
click at [444, 208] on input "text" at bounding box center [462, 209] width 109 height 11
type input "4,350"
type input "3,850"
click at [23, 83] on span "Client Profile" at bounding box center [25, 84] width 24 height 5
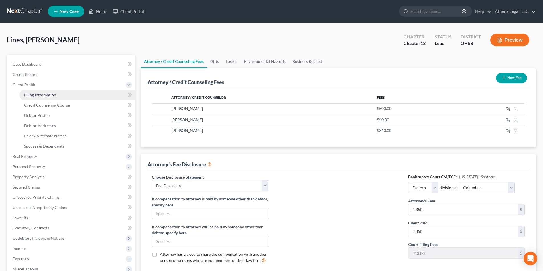
click at [32, 94] on span "Filing Information" at bounding box center [40, 95] width 32 height 5
select select "1"
select select "0"
select select "3"
select select "62"
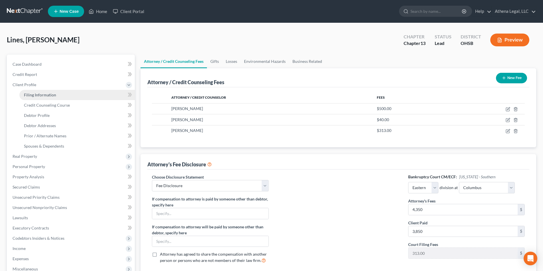
select select "0"
select select "36"
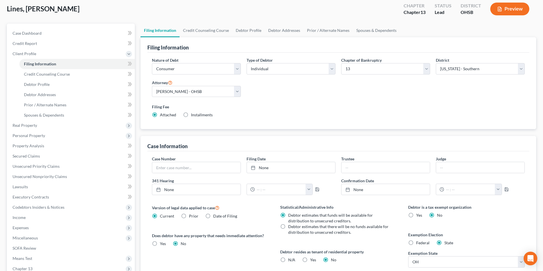
scroll to position [28, 0]
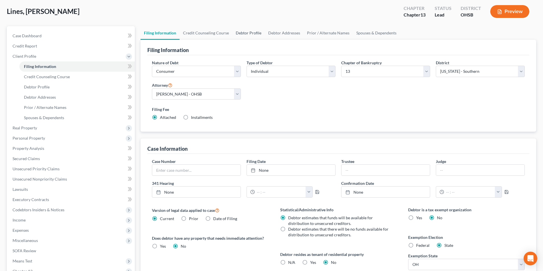
click at [252, 35] on link "Debtor Profile" at bounding box center [248, 33] width 32 height 14
select select "3"
select select "2"
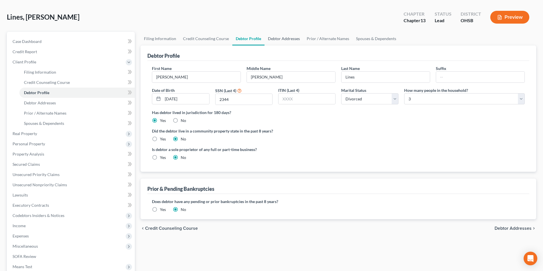
radio input "true"
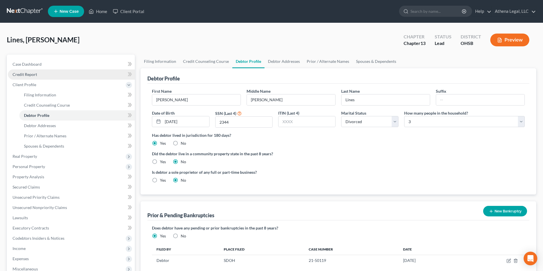
click at [22, 76] on span "Credit Report" at bounding box center [25, 74] width 24 height 5
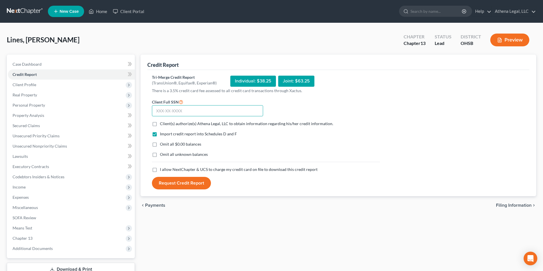
click at [232, 106] on input "text" at bounding box center [207, 110] width 111 height 11
click at [189, 110] on input "text" at bounding box center [207, 110] width 111 height 11
type input "275-90-2344"
click at [160, 124] on label "Client(s) authorize(s) Athena Legal, LLC to obtain information regarding his/he…" at bounding box center [246, 124] width 173 height 6
click at [162, 124] on input "Client(s) authorize(s) Athena Legal, LLC to obtain information regarding his/he…" at bounding box center [164, 123] width 4 height 4
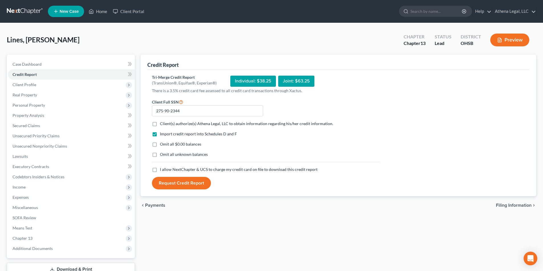
checkbox input "true"
click at [160, 171] on label "I allow NextChapter & UCS to charge my credit card on file to download this cre…" at bounding box center [238, 170] width 157 height 6
click at [162, 171] on input "I allow NextChapter & UCS to charge my credit card on file to download this cre…" at bounding box center [164, 169] width 4 height 4
checkbox input "true"
click at [180, 187] on button "Request Credit Report" at bounding box center [181, 183] width 59 height 13
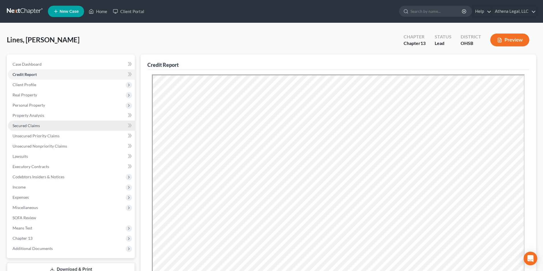
click at [34, 125] on span "Secured Claims" at bounding box center [26, 125] width 27 height 5
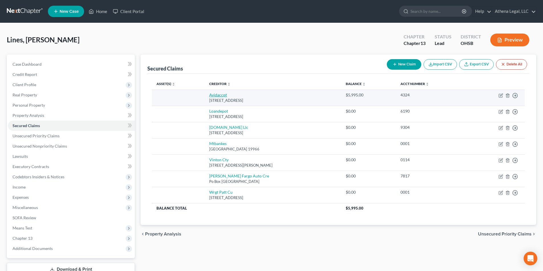
click at [216, 95] on link "Avidaccpt" at bounding box center [218, 95] width 18 height 5
select select "46"
select select "0"
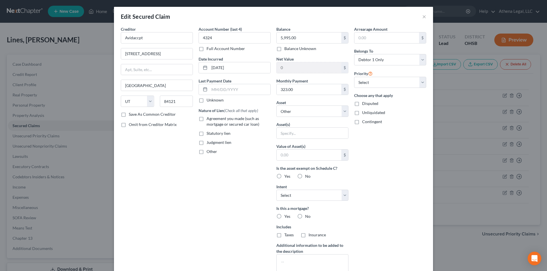
click at [206, 119] on label "Agreement you made (such as mortgage or secured car loan)" at bounding box center [238, 121] width 64 height 11
click at [209, 119] on input "Agreement you made (such as mortgage or secured car loan)" at bounding box center [211, 118] width 4 height 4
checkbox input "true"
click at [289, 196] on select "Select Surrender Redeem Reaffirm Avoid Other" at bounding box center [312, 195] width 72 height 11
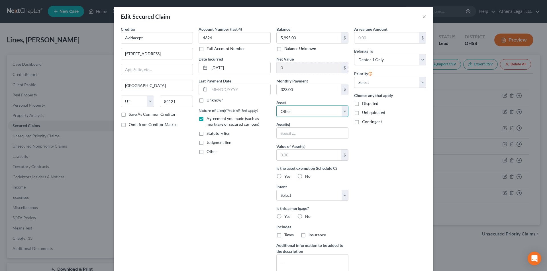
click at [316, 114] on select "Select Other Multiple Assets [STREET_ADDRESS] - $0.0 Savings (Savings Account) …" at bounding box center [312, 111] width 72 height 11
select select "6"
click at [276, 106] on select "Select Other Multiple Assets [STREET_ADDRESS] - $0.0 Savings (Savings Account) …" at bounding box center [312, 111] width 72 height 11
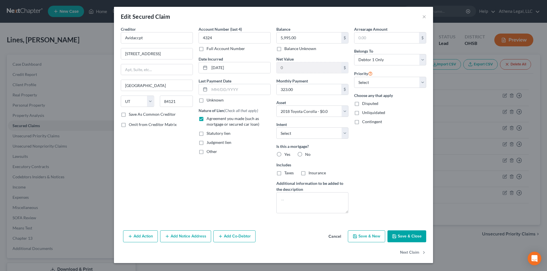
click at [305, 155] on label "No" at bounding box center [307, 155] width 5 height 6
click at [307, 155] on input "No" at bounding box center [309, 154] width 4 height 4
radio input "true"
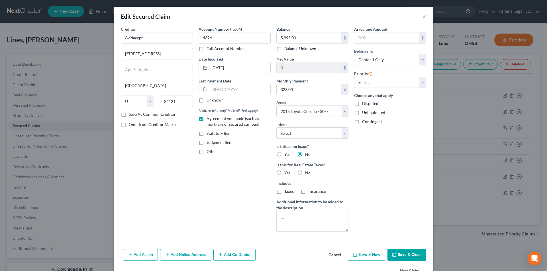
click at [305, 173] on label "No" at bounding box center [307, 173] width 5 height 6
click at [307, 173] on input "No" at bounding box center [309, 172] width 4 height 4
radio input "true"
click at [397, 254] on button "Save & Close" at bounding box center [406, 255] width 39 height 12
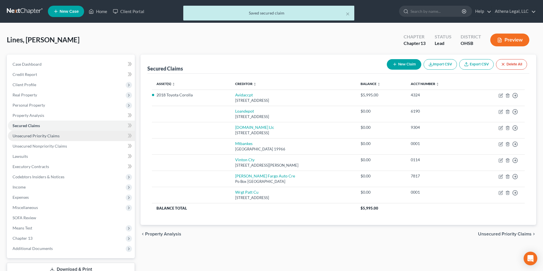
click at [58, 137] on span "Unsecured Priority Claims" at bounding box center [36, 136] width 47 height 5
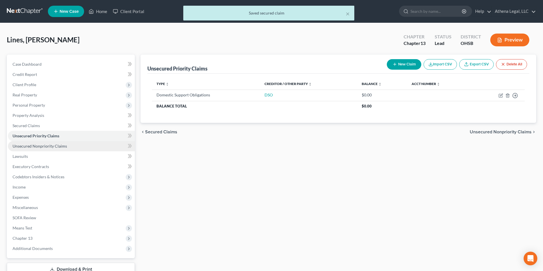
click at [62, 147] on span "Unsecured Nonpriority Claims" at bounding box center [40, 146] width 54 height 5
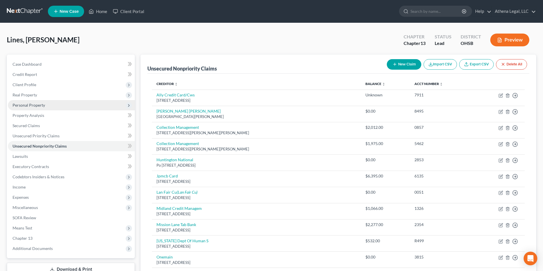
click at [34, 103] on span "Personal Property" at bounding box center [29, 105] width 32 height 5
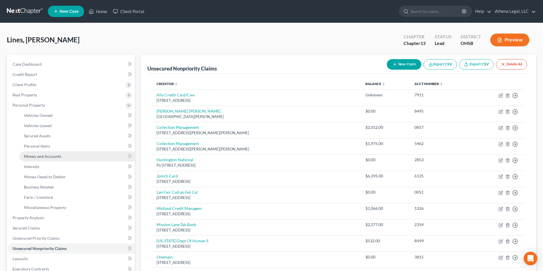
click at [54, 155] on span "Money and Accounts" at bounding box center [42, 156] width 37 height 5
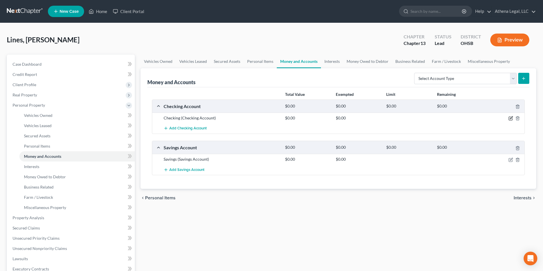
click at [511, 120] on icon "button" at bounding box center [510, 118] width 5 height 5
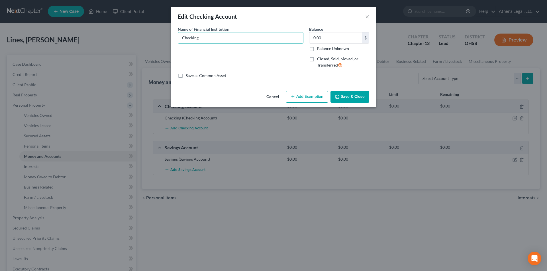
drag, startPoint x: 208, startPoint y: 38, endPoint x: 164, endPoint y: 42, distance: 44.6
click at [164, 42] on div "Edit Checking Account × An exemption set must first be selected from the Filing…" at bounding box center [273, 135] width 547 height 271
type input "Lan-Fair FCU"
click at [345, 94] on button "Save & Close" at bounding box center [349, 97] width 39 height 12
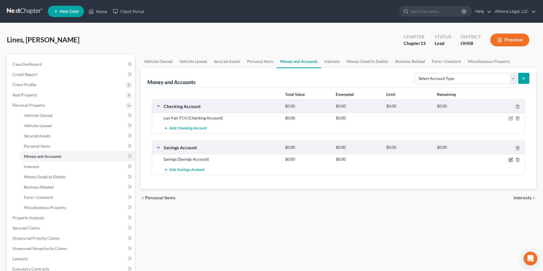
click at [510, 161] on icon "button" at bounding box center [510, 160] width 5 height 5
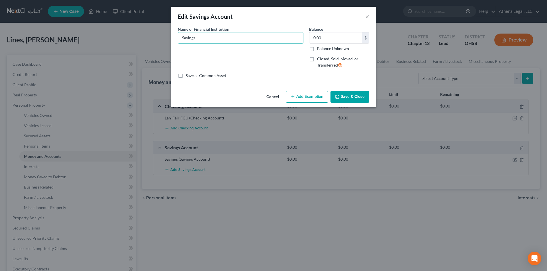
drag, startPoint x: 224, startPoint y: 39, endPoint x: 158, endPoint y: 38, distance: 65.8
click at [158, 38] on div "Edit Savings Account × An exemption set must first be selected from the Filing …" at bounding box center [273, 135] width 547 height 271
type input "Lan-Fair FCU"
click at [343, 94] on button "Save & Close" at bounding box center [349, 97] width 39 height 12
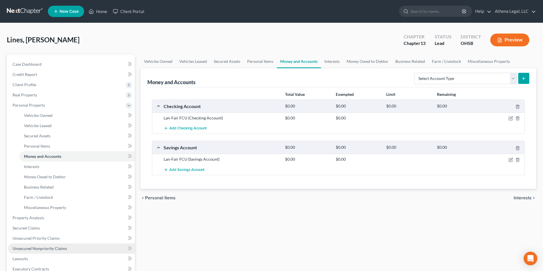
click at [56, 248] on span "Unsecured Nonpriority Claims" at bounding box center [40, 248] width 54 height 5
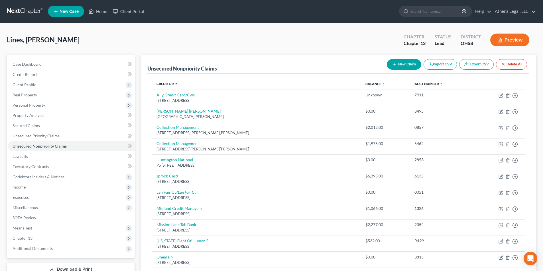
click at [406, 67] on button "New Claim" at bounding box center [403, 64] width 34 height 11
select select "0"
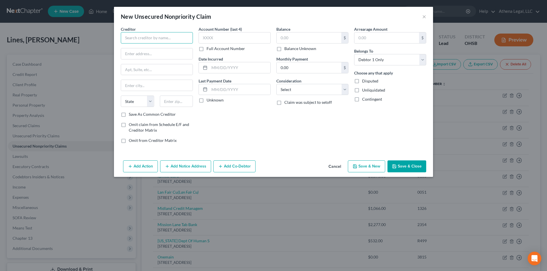
click at [152, 41] on input "text" at bounding box center [157, 37] width 72 height 11
type input "Medical Service Company"
click at [141, 57] on input "text" at bounding box center [156, 53] width 71 height 11
type input "[STREET_ADDRESS]"
type input "Oaks"
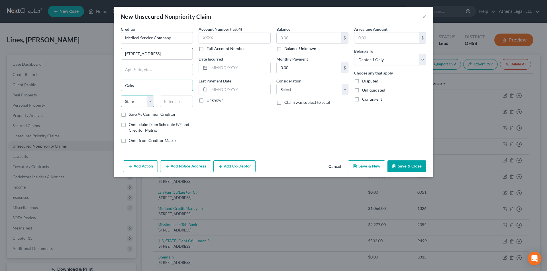
select select "39"
type input "19456"
click at [317, 37] on input "text" at bounding box center [309, 37] width 65 height 11
type input "52"
click at [288, 85] on select "Select Cable / Satellite Services Collection Agency Credit Card Debt Debt Couns…" at bounding box center [312, 89] width 72 height 11
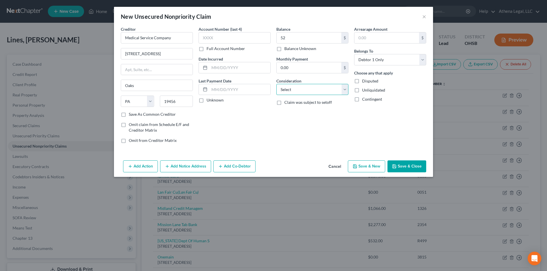
select select "9"
click at [276, 84] on select "Select Cable / Satellite Services Collection Agency Credit Card Debt Debt Couns…" at bounding box center [312, 89] width 72 height 11
click at [414, 166] on button "Save & Close" at bounding box center [406, 167] width 39 height 12
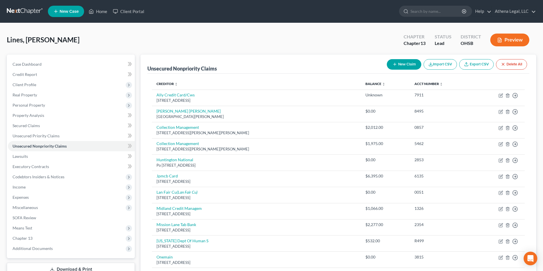
click at [401, 66] on button "New Claim" at bounding box center [403, 64] width 34 height 11
select select "0"
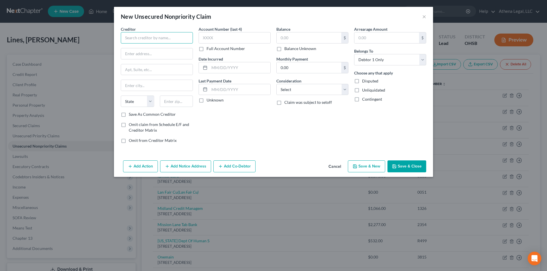
click at [138, 34] on input "text" at bounding box center [157, 37] width 72 height 11
type input "Columbus [MEDICAL_DATA]"
type input "PO Box 714563"
type input "c"
type input "[GEOGRAPHIC_DATA]"
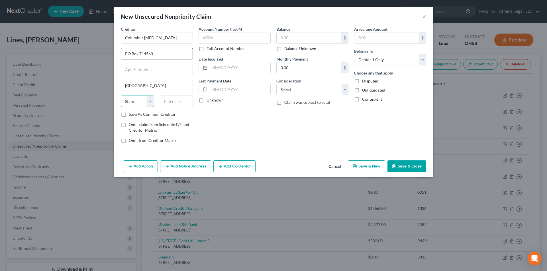
select select "36"
type input "45271-4563"
click at [283, 41] on input "text" at bounding box center [309, 37] width 65 height 11
type input "1,362"
click at [291, 89] on select "Select Cable / Satellite Services Collection Agency Credit Card Debt Debt Couns…" at bounding box center [312, 89] width 72 height 11
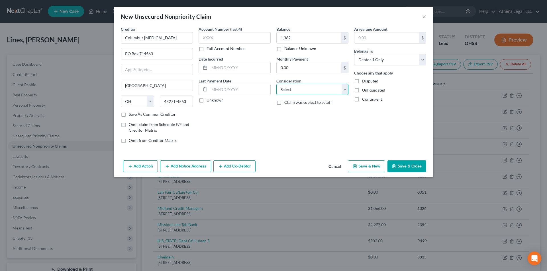
select select "9"
click at [276, 84] on select "Select Cable / Satellite Services Collection Agency Credit Card Debt Debt Couns…" at bounding box center [312, 89] width 72 height 11
click at [403, 162] on button "Save & Close" at bounding box center [406, 167] width 39 height 12
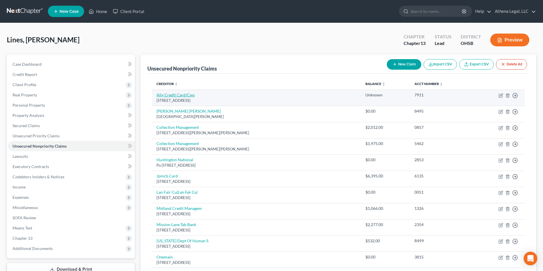
click at [185, 97] on link "Ally Credit Card/Cws" at bounding box center [175, 95] width 38 height 5
select select "7"
select select "2"
select select "0"
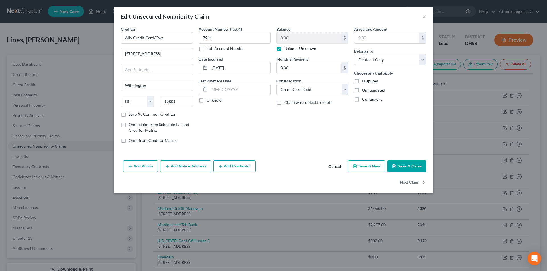
click at [284, 50] on label "Balance Unknown" at bounding box center [300, 49] width 32 height 6
click at [286, 50] on input "Balance Unknown" at bounding box center [288, 48] width 4 height 4
checkbox input "false"
type input "1,066"
click at [409, 169] on button "Save & Close" at bounding box center [406, 167] width 39 height 12
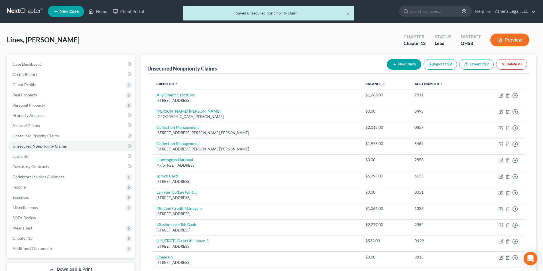
click at [402, 60] on button "New Claim" at bounding box center [403, 64] width 34 height 11
select select "0"
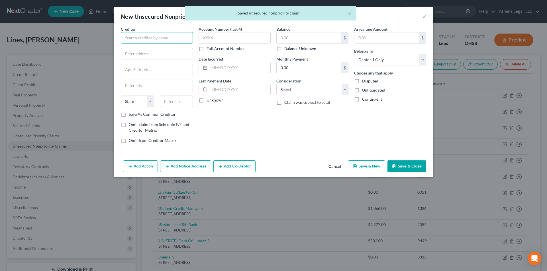
click at [134, 35] on input "text" at bounding box center [157, 37] width 72 height 11
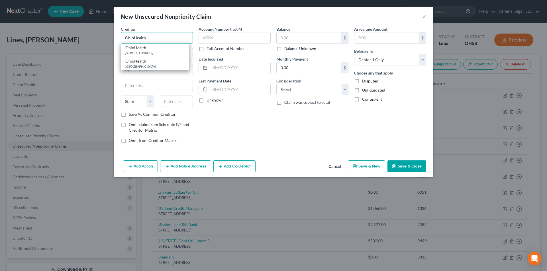
type input "OhioHealth"
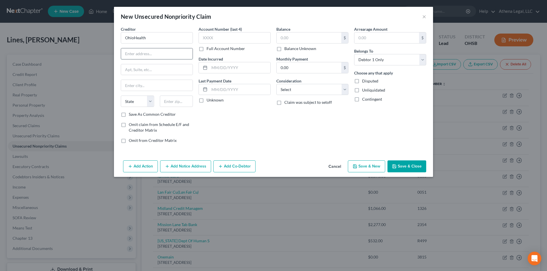
click at [132, 51] on input "text" at bounding box center [156, 53] width 71 height 11
type input "PO Box 1259, DEPT 141735"
type input "Oaks"
type input "19456"
select select "39"
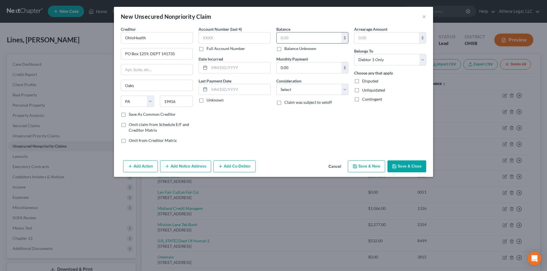
click at [298, 39] on input "text" at bounding box center [309, 37] width 65 height 11
type input "3,409"
click at [305, 93] on select "Select Cable / Satellite Services Collection Agency Credit Card Debt Debt Couns…" at bounding box center [312, 89] width 72 height 11
select select "9"
click at [276, 84] on select "Select Cable / Satellite Services Collection Agency Credit Card Debt Debt Couns…" at bounding box center [312, 89] width 72 height 11
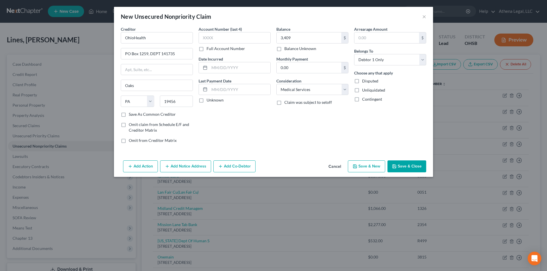
click at [404, 168] on button "Save & Close" at bounding box center [406, 167] width 39 height 12
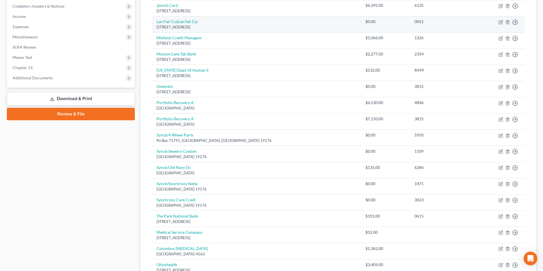
scroll to position [237, 0]
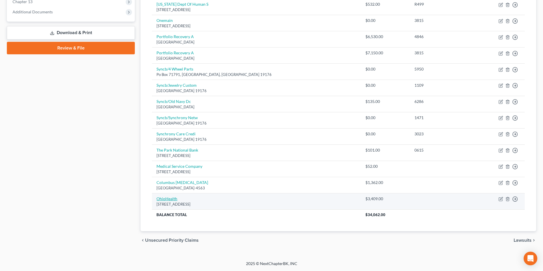
click at [172, 198] on link "OhioHealth" at bounding box center [166, 199] width 21 height 5
select select "39"
select select "9"
select select "0"
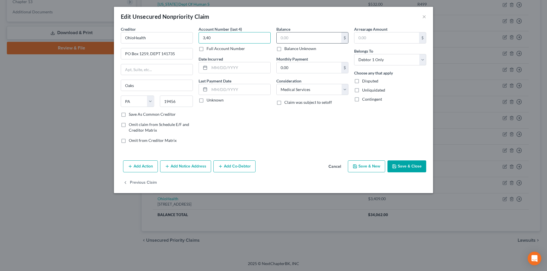
type input "3,40"
click at [282, 35] on input "text" at bounding box center [309, 37] width 65 height 11
type input "10,734"
click at [396, 165] on icon "button" at bounding box center [394, 166] width 5 height 5
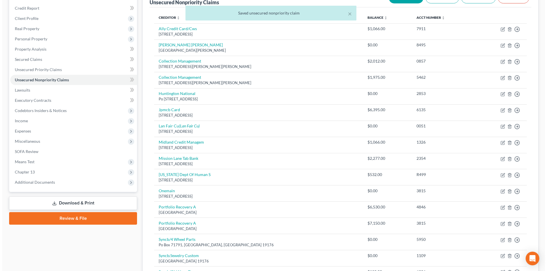
scroll to position [0, 0]
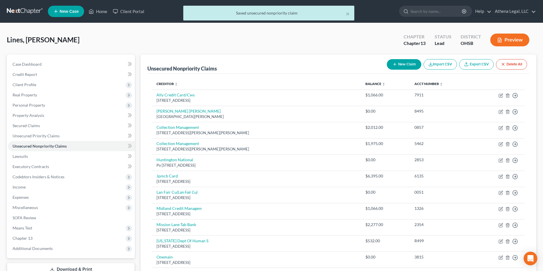
click at [401, 61] on button "New Claim" at bounding box center [403, 64] width 34 height 11
select select "0"
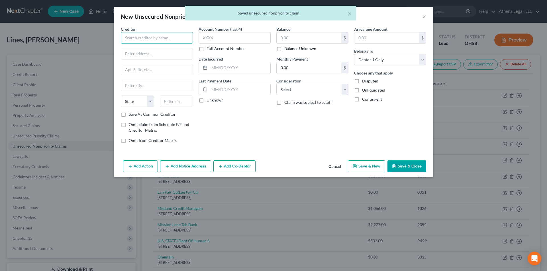
click at [129, 36] on input "text" at bounding box center [157, 37] width 72 height 11
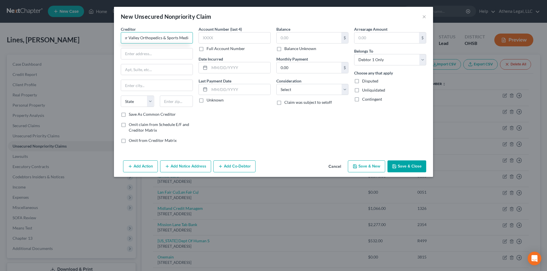
scroll to position [0, 12]
type input "River Valley Orthopedics & Sports Medicine"
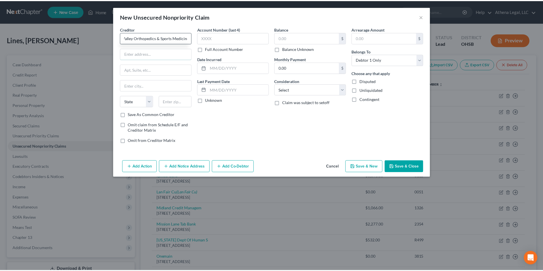
scroll to position [0, 0]
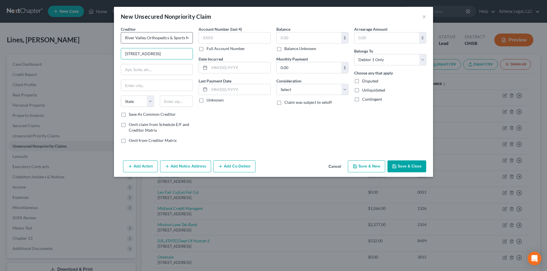
type input "[STREET_ADDRESS]"
type input "Suite D"
type input "C"
click at [309, 37] on input "text" at bounding box center [309, 37] width 65 height 11
drag, startPoint x: 311, startPoint y: 89, endPoint x: 310, endPoint y: 93, distance: 4.5
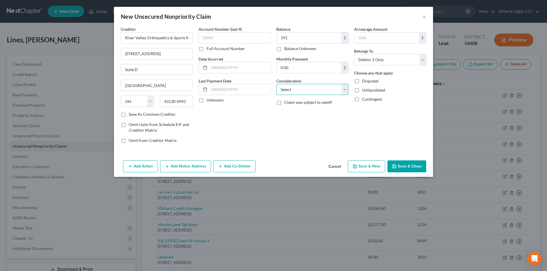
click at [311, 89] on select "Select Cable / Satellite Services Collection Agency Credit Card Debt Debt Couns…" at bounding box center [312, 89] width 72 height 11
click at [276, 84] on select "Select Cable / Satellite Services Collection Agency Credit Card Debt Debt Couns…" at bounding box center [312, 89] width 72 height 11
click at [400, 167] on button "Save & Close" at bounding box center [406, 167] width 39 height 12
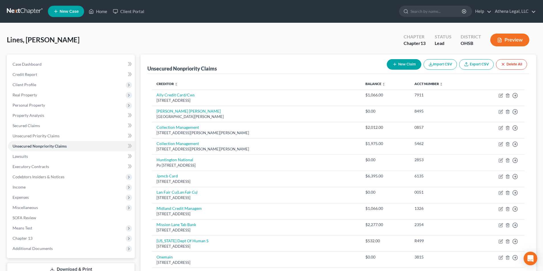
click at [400, 67] on button "New Claim" at bounding box center [403, 64] width 34 height 11
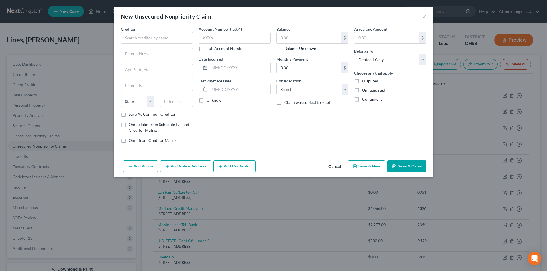
click at [183, 46] on div "Creditor * State [US_STATE] AK AR AZ CA CO [GEOGRAPHIC_DATA] DE DC [GEOGRAPHIC_…" at bounding box center [157, 68] width 72 height 85
click at [181, 37] on input "text" at bounding box center [157, 37] width 72 height 11
drag, startPoint x: 316, startPoint y: 91, endPoint x: 315, endPoint y: 94, distance: 3.8
click at [316, 91] on select "Select Cable / Satellite Services Collection Agency Credit Card Debt Debt Couns…" at bounding box center [312, 89] width 72 height 11
click at [276, 84] on select "Select Cable / Satellite Services Collection Agency Credit Card Debt Debt Couns…" at bounding box center [312, 89] width 72 height 11
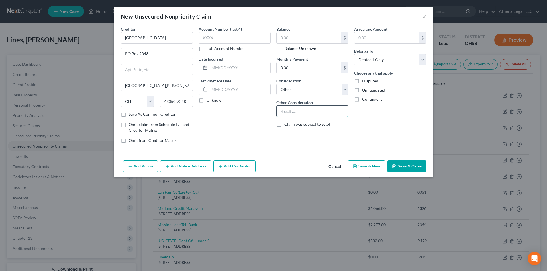
drag, startPoint x: 308, startPoint y: 112, endPoint x: 306, endPoint y: 107, distance: 5.1
click at [308, 112] on input "text" at bounding box center [312, 111] width 71 height 11
click at [398, 166] on button "Save & Close" at bounding box center [406, 167] width 39 height 12
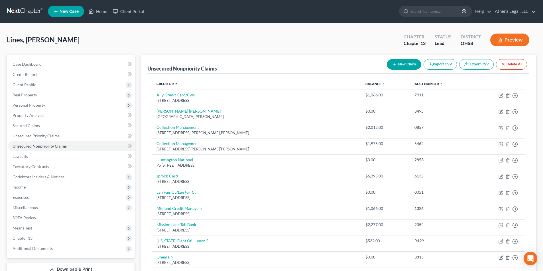
click at [401, 62] on button "New Claim" at bounding box center [403, 64] width 34 height 11
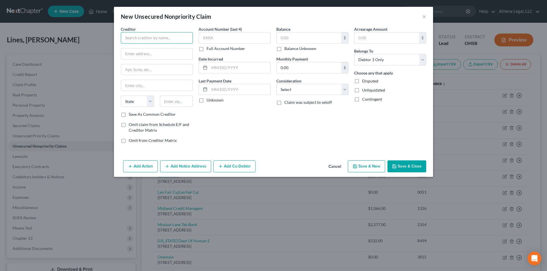
click at [142, 37] on input "text" at bounding box center [157, 37] width 72 height 11
click at [286, 36] on input "text" at bounding box center [309, 37] width 65 height 11
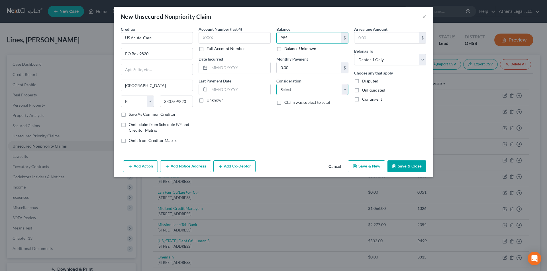
click at [292, 89] on select "Select Cable / Satellite Services Collection Agency Credit Card Debt Debt Couns…" at bounding box center [312, 89] width 72 height 11
click at [276, 84] on select "Select Cable / Satellite Services Collection Agency Credit Card Debt Debt Couns…" at bounding box center [312, 89] width 72 height 11
click at [408, 165] on button "Save & Close" at bounding box center [406, 167] width 39 height 12
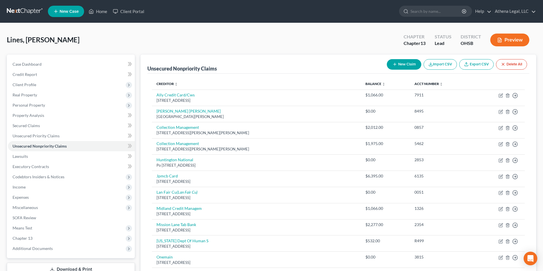
click at [401, 65] on button "New Claim" at bounding box center [403, 64] width 34 height 11
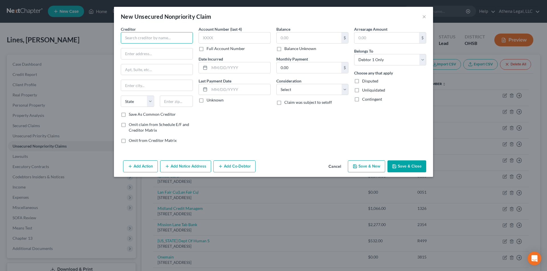
click at [187, 41] on input "text" at bounding box center [157, 37] width 72 height 11
click at [289, 39] on input "text" at bounding box center [309, 37] width 65 height 11
click at [300, 86] on select "Select Cable / Satellite Services Collection Agency Credit Card Debt Debt Couns…" at bounding box center [312, 89] width 72 height 11
click at [276, 84] on select "Select Cable / Satellite Services Collection Agency Credit Card Debt Debt Couns…" at bounding box center [312, 89] width 72 height 11
click at [405, 169] on button "Save & Close" at bounding box center [406, 167] width 39 height 12
